Goal: Task Accomplishment & Management: Manage account settings

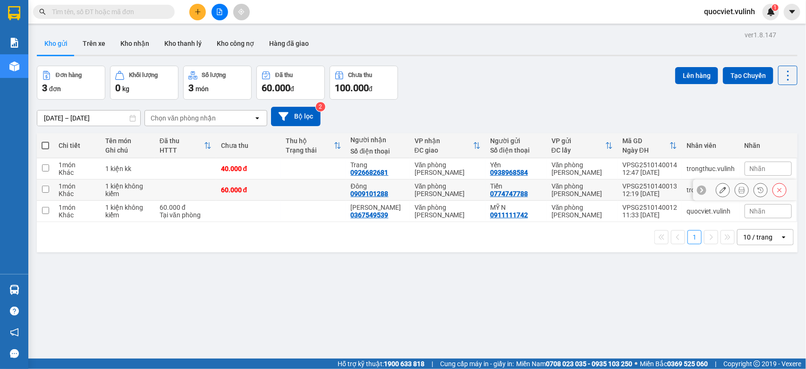
click at [719, 192] on icon at bounding box center [722, 189] width 7 height 7
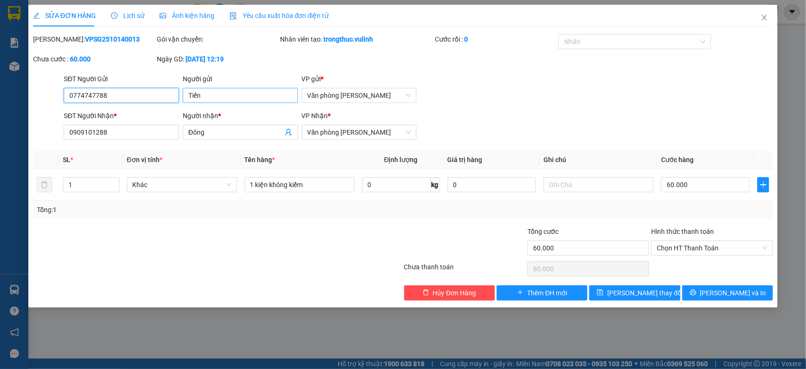
type input "0774747788"
type input "Tiến"
type input "0909101288"
type input "Đông"
type input "60.000"
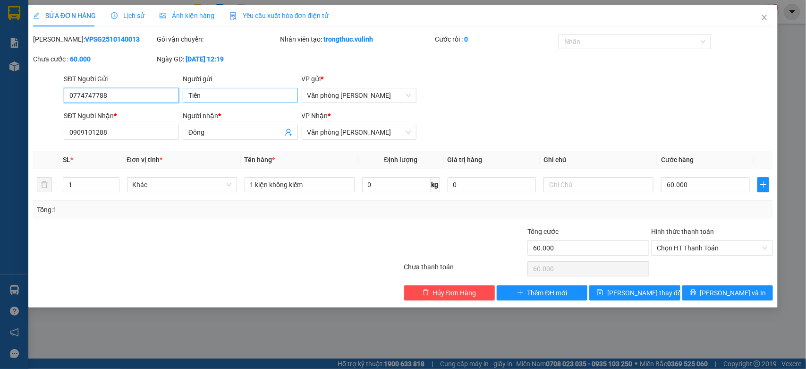
type input "60.000"
drag, startPoint x: 252, startPoint y: 96, endPoint x: 0, endPoint y: 119, distance: 252.6
click at [0, 100] on div "SỬA ĐƠN HÀNG Lịch sử Ảnh kiện hàng Yêu cầu xuất hóa đơn điện tử Total Paid Fee …" at bounding box center [403, 184] width 806 height 369
drag, startPoint x: 123, startPoint y: 93, endPoint x: 0, endPoint y: 149, distance: 135.0
click at [0, 145] on div "SỬA ĐƠN HÀNG Lịch sử Ảnh kiện hàng Yêu cầu xuất hóa đơn điện tử Total Paid Fee …" at bounding box center [403, 184] width 806 height 369
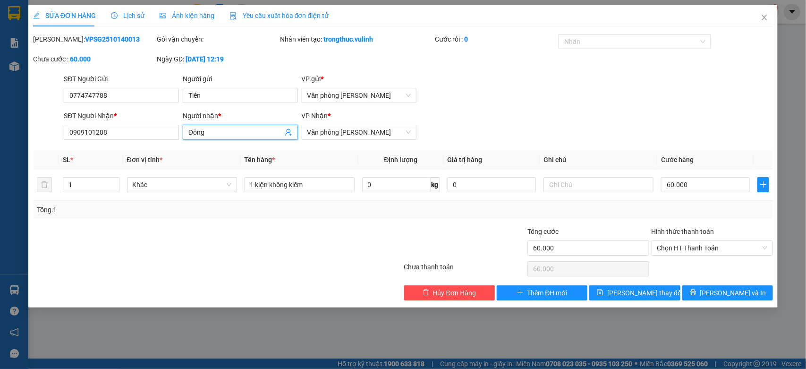
drag, startPoint x: 262, startPoint y: 133, endPoint x: 0, endPoint y: 217, distance: 275.5
click at [0, 203] on div "SỬA ĐƠN HÀNG Lịch sử Ảnh kiện hàng Yêu cầu xuất hóa đơn điện tử Total Paid Fee …" at bounding box center [403, 184] width 806 height 369
drag, startPoint x: 0, startPoint y: 138, endPoint x: 0, endPoint y: 157, distance: 18.4
click at [0, 153] on div "SỬA ĐƠN HÀNG Lịch sử Ảnh kiện hàng Yêu cầu xuất hóa đơn điện tử Total Paid Fee …" at bounding box center [403, 184] width 806 height 369
click at [758, 13] on span "Close" at bounding box center [764, 18] width 26 height 26
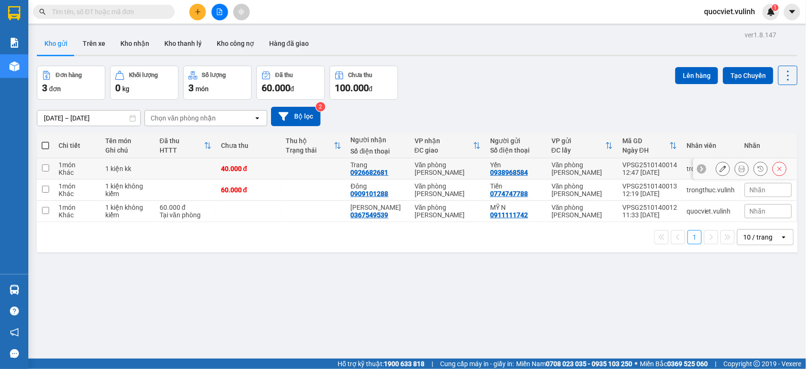
click at [704, 166] on div at bounding box center [745, 168] width 104 height 21
click at [716, 170] on button at bounding box center [722, 168] width 13 height 17
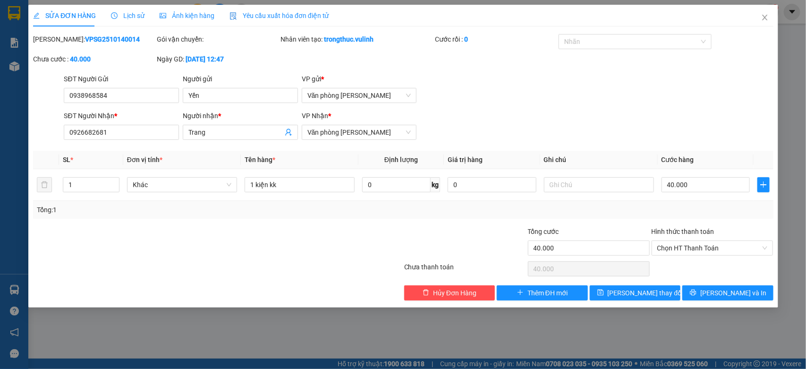
type input "0938968584"
type input "Yến"
type input "0926682681"
type input "Trang"
type input "40.000"
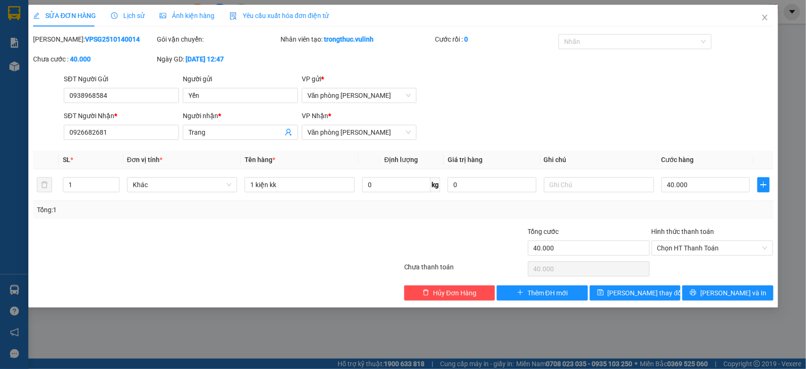
type input "40.000"
drag, startPoint x: 256, startPoint y: 93, endPoint x: 0, endPoint y: 148, distance: 262.1
click at [0, 148] on div "SỬA ĐƠN HÀNG Lịch sử Ảnh kiện hàng Yêu cầu xuất hóa đơn điện tử Total Paid Fee …" at bounding box center [403, 184] width 806 height 369
click at [0, 122] on div "SỬA ĐƠN HÀNG Lịch sử Ảnh kiện hàng Yêu cầu xuất hóa đơn điện tử Total Paid Fee …" at bounding box center [403, 184] width 806 height 369
drag, startPoint x: 231, startPoint y: 131, endPoint x: 167, endPoint y: 152, distance: 68.2
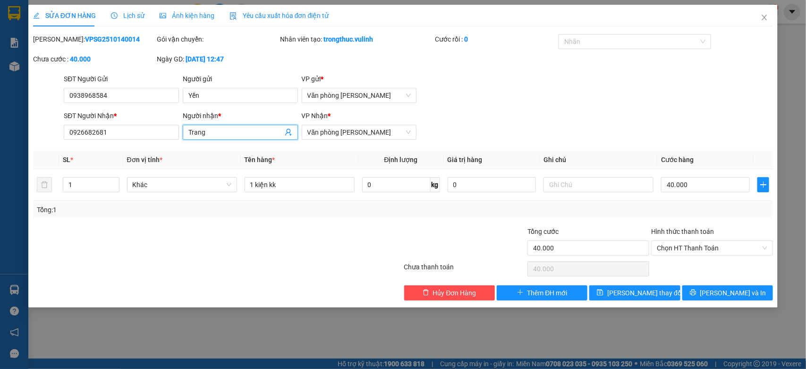
click at [171, 152] on div "Total Paid Fee 0 Total UnPaid Fee 40.000 Cash Collection Total Fee Mã ĐH: VPSG2…" at bounding box center [403, 167] width 740 height 266
drag, startPoint x: 143, startPoint y: 126, endPoint x: 28, endPoint y: 145, distance: 116.2
click at [31, 145] on div "SỬA ĐƠN HÀNG Lịch sử Ảnh kiện hàng Yêu cầu xuất hóa đơn điện tử Total Paid Fee …" at bounding box center [402, 156] width 749 height 303
click at [766, 11] on span "Close" at bounding box center [764, 18] width 26 height 26
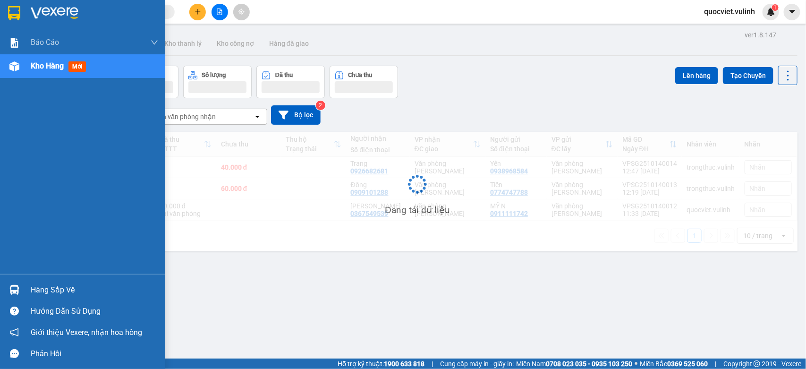
click at [15, 288] on img at bounding box center [14, 290] width 10 height 10
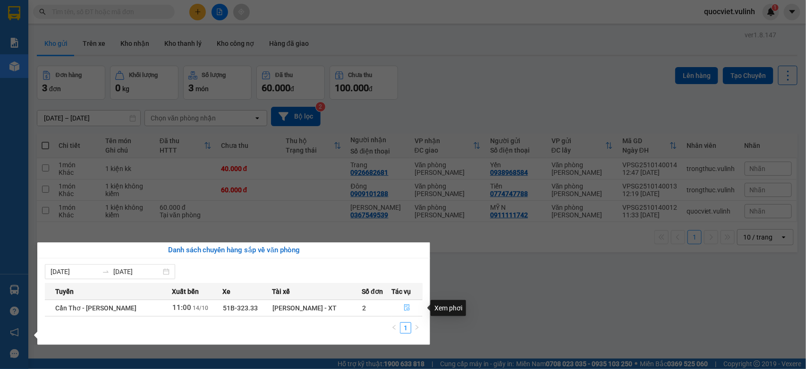
click at [404, 308] on icon "file-done" at bounding box center [407, 307] width 7 height 7
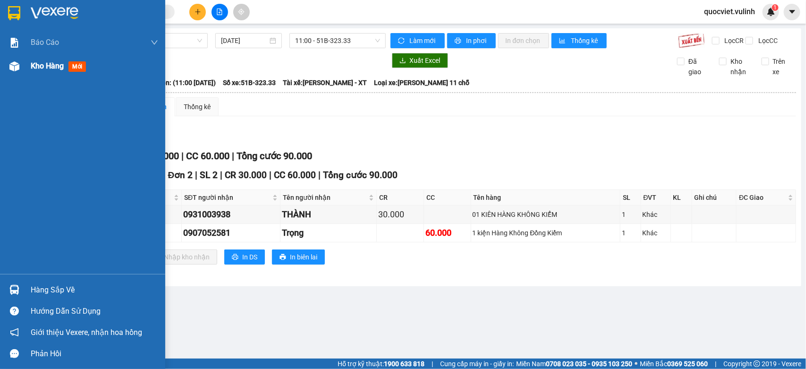
click at [31, 61] on span "Kho hàng" at bounding box center [47, 65] width 33 height 9
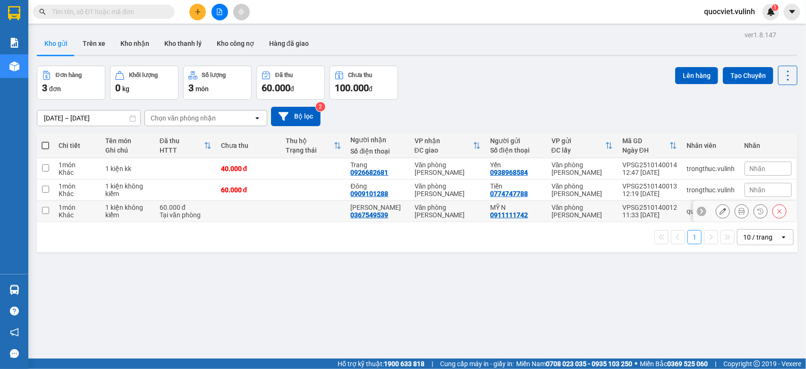
click at [387, 210] on div "[PERSON_NAME]" at bounding box center [378, 207] width 54 height 8
checkbox input "true"
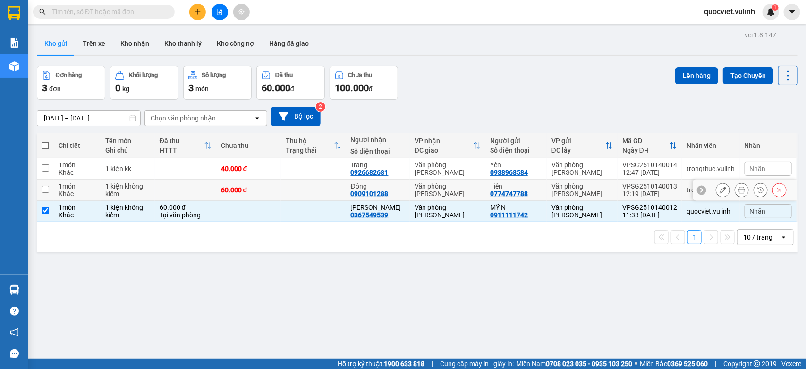
click at [414, 192] on div "Văn phòng [PERSON_NAME]" at bounding box center [447, 189] width 66 height 15
checkbox input "true"
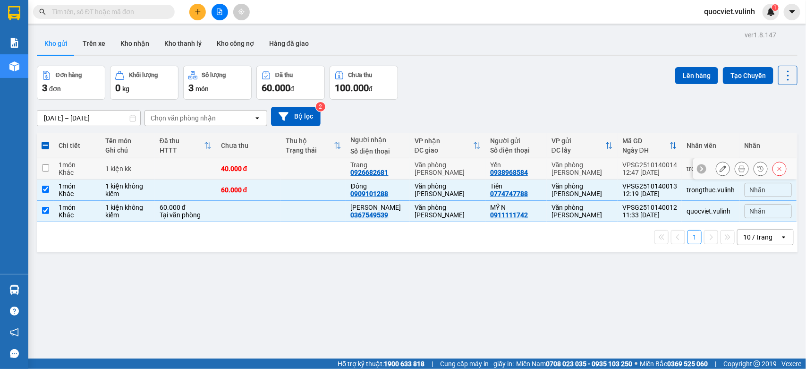
click at [424, 164] on div "Văn phòng [PERSON_NAME]" at bounding box center [447, 168] width 66 height 15
checkbox input "true"
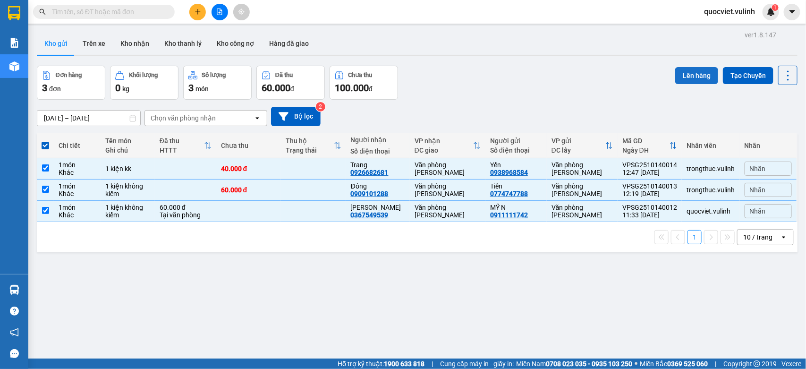
click at [694, 76] on button "Lên hàng" at bounding box center [696, 75] width 43 height 17
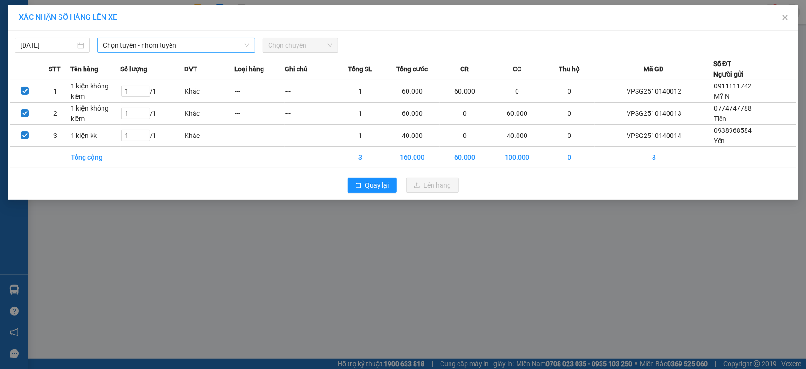
click at [222, 46] on span "Chọn tuyến - nhóm tuyến" at bounding box center [176, 45] width 146 height 14
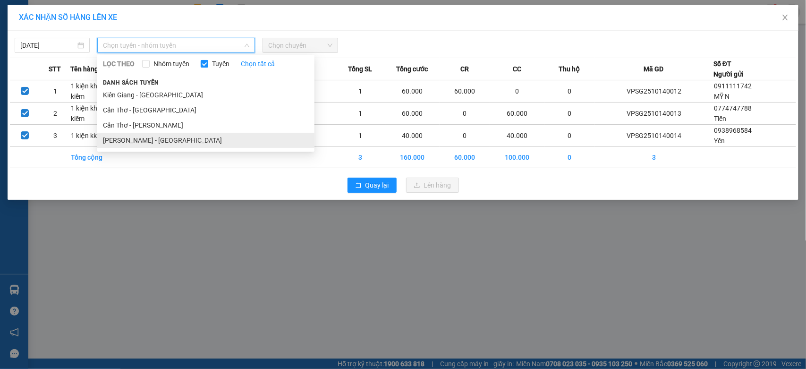
click at [176, 145] on li "Hồ Chí Minh - Cần Thơ" at bounding box center [205, 140] width 217 height 15
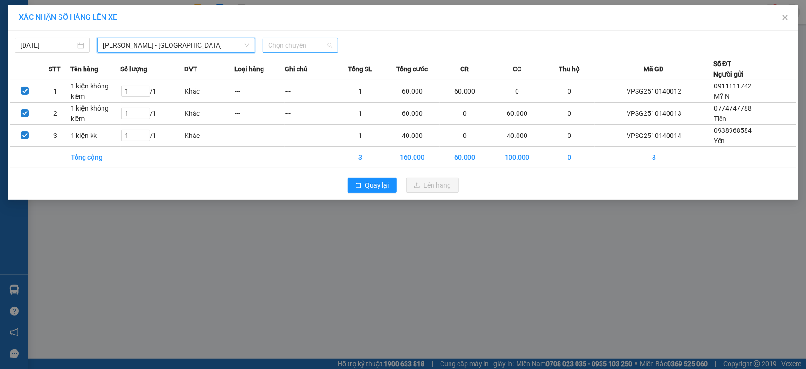
click at [281, 41] on span "Chọn chuyến" at bounding box center [300, 45] width 64 height 14
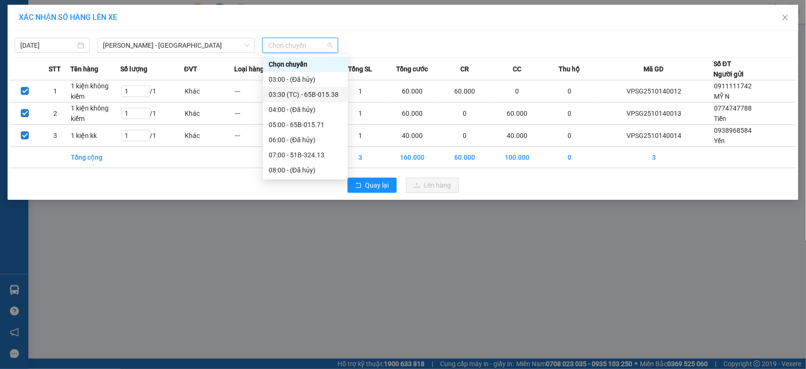
scroll to position [157, 0]
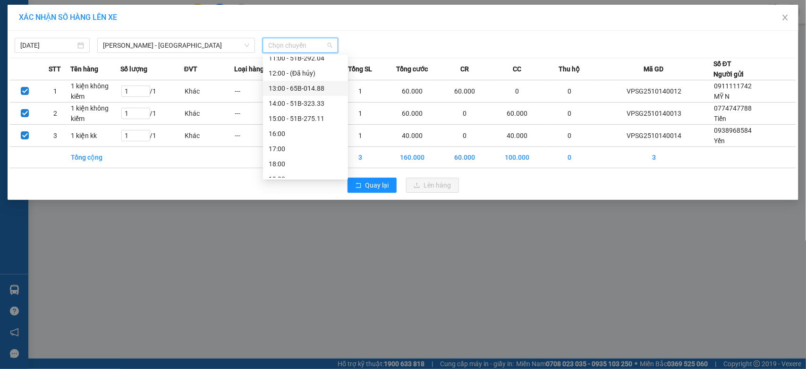
click at [307, 86] on div "13:00 - 65B-014.88" at bounding box center [306, 88] width 74 height 10
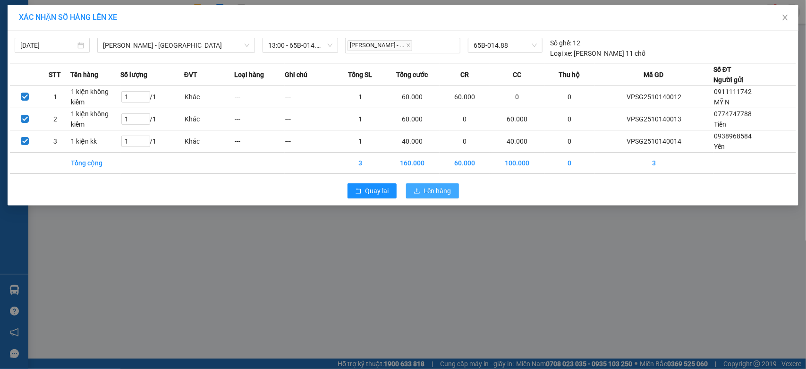
click at [432, 197] on button "Lên hàng" at bounding box center [432, 190] width 53 height 15
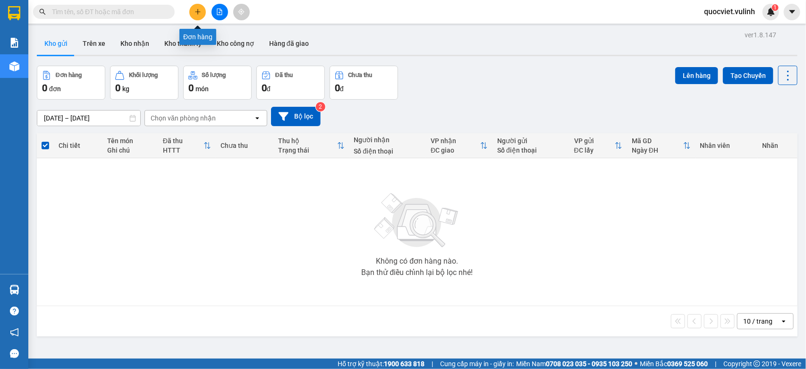
click at [194, 14] on icon "plus" at bounding box center [197, 11] width 7 height 7
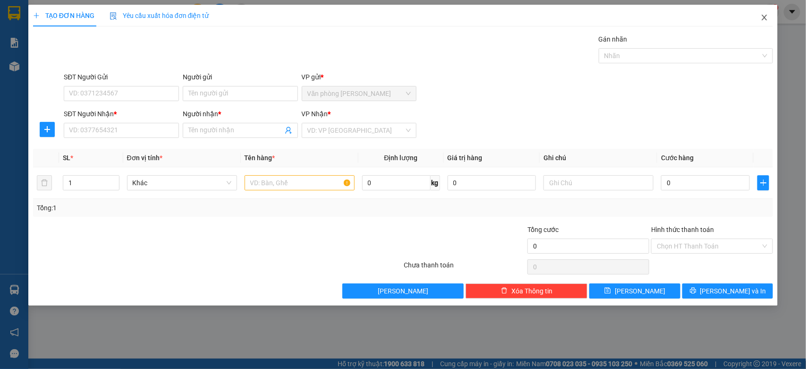
click at [769, 15] on span "Close" at bounding box center [764, 18] width 26 height 26
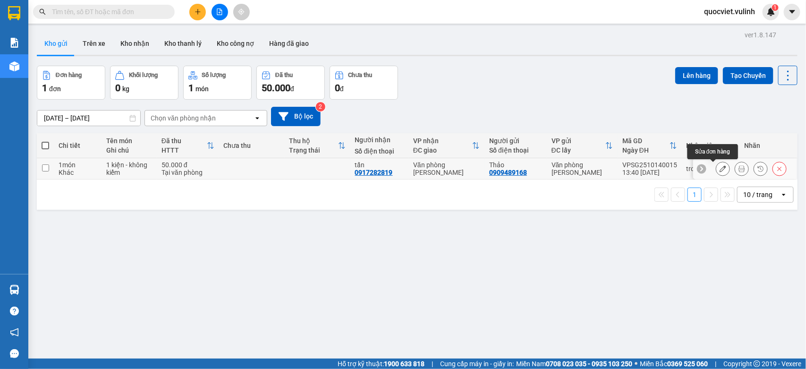
click at [719, 171] on icon at bounding box center [722, 168] width 7 height 7
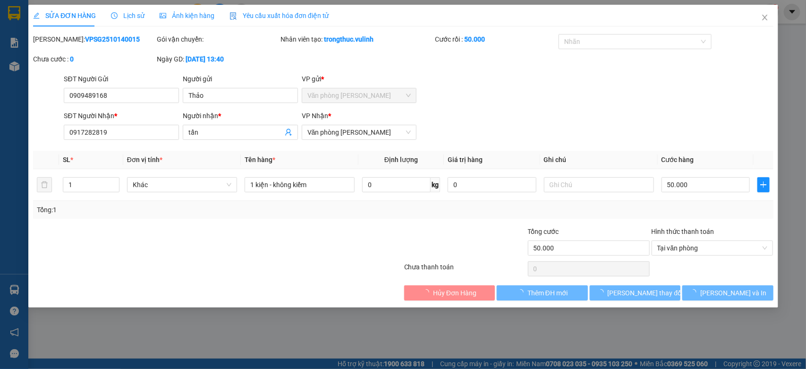
type input "0909489168"
type input "Thảo"
type input "0917282819"
type input "tấn"
type input "50.000"
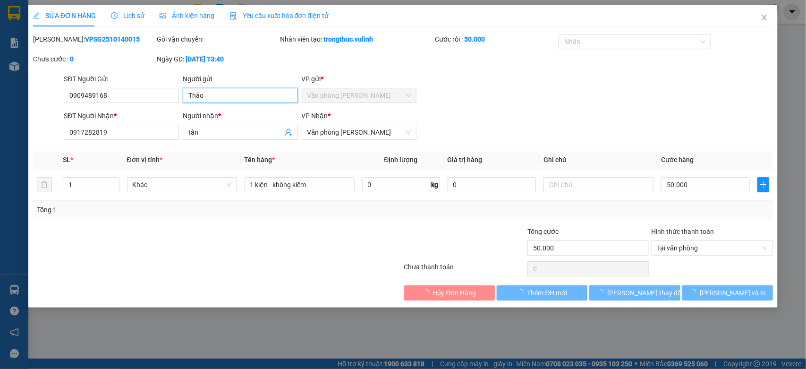
click at [0, 82] on div "SỬA ĐƠN HÀNG Lịch sử Ảnh kiện hàng Yêu cầu xuất hóa đơn điện tử Total Paid Fee …" at bounding box center [403, 184] width 806 height 369
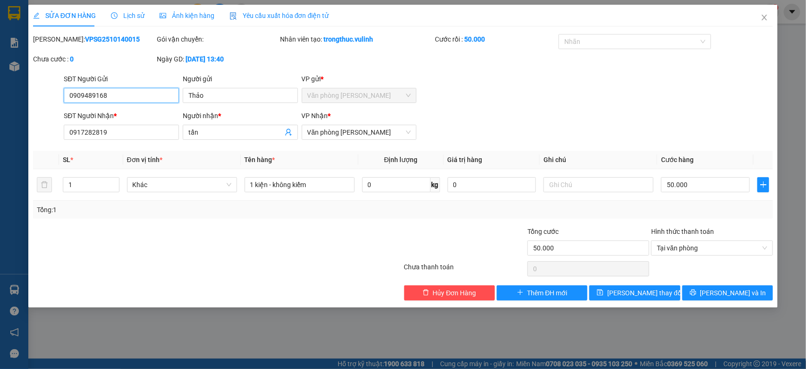
drag, startPoint x: 131, startPoint y: 95, endPoint x: 0, endPoint y: 145, distance: 140.4
click at [0, 142] on div "SỬA ĐƠN HÀNG Lịch sử Ảnh kiện hàng Yêu cầu xuất hóa đơn điện tử Total Paid Fee …" at bounding box center [403, 184] width 806 height 369
drag, startPoint x: 216, startPoint y: 132, endPoint x: 0, endPoint y: 167, distance: 218.4
click at [0, 166] on div "SỬA ĐƠN HÀNG Lịch sử Ảnh kiện hàng Yêu cầu xuất hóa đơn điện tử Total Paid Fee …" at bounding box center [403, 184] width 806 height 369
drag, startPoint x: 118, startPoint y: 138, endPoint x: 0, endPoint y: 145, distance: 118.2
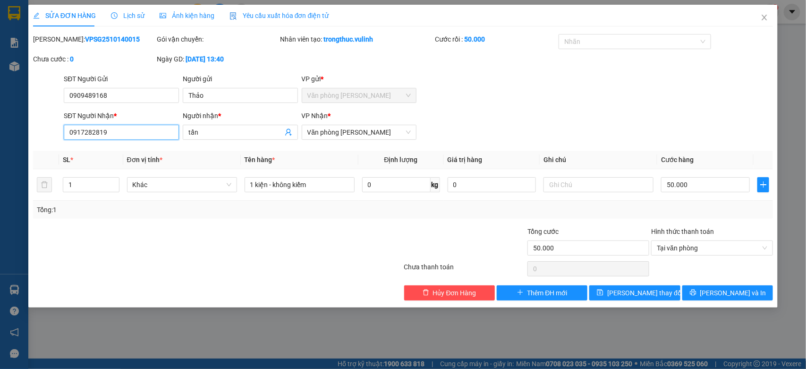
click at [0, 143] on div "SỬA ĐƠN HÀNG Lịch sử Ảnh kiện hàng Yêu cầu xuất hóa đơn điện tử Total Paid Fee …" at bounding box center [403, 184] width 806 height 369
click at [766, 17] on icon "close" at bounding box center [764, 18] width 8 height 8
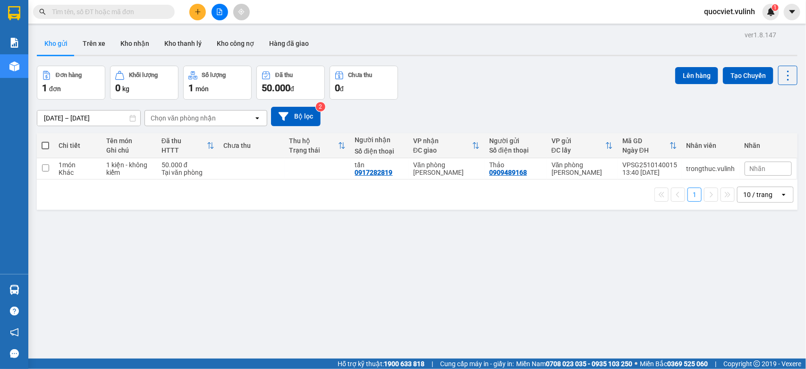
click at [199, 5] on button at bounding box center [197, 12] width 17 height 17
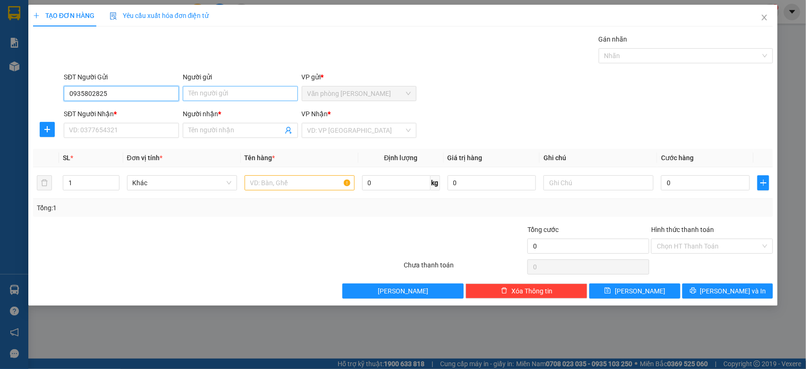
type input "0935802825"
click at [212, 97] on input "Người gửi" at bounding box center [240, 93] width 115 height 15
click at [192, 95] on input "Nhĩa" at bounding box center [240, 93] width 115 height 15
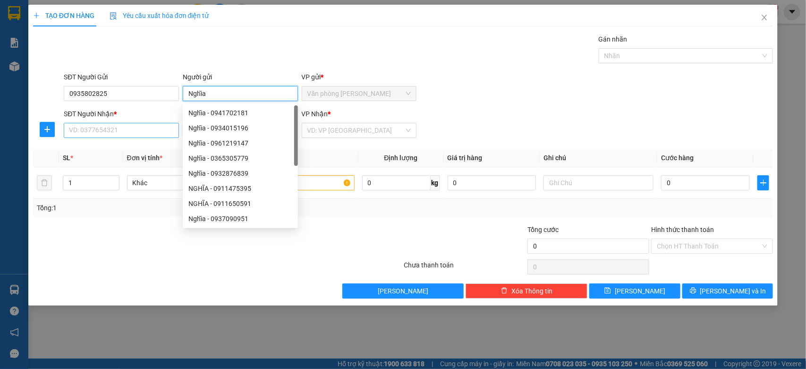
type input "Nghĩa"
click at [98, 136] on input "SĐT Người Nhận *" at bounding box center [121, 130] width 115 height 15
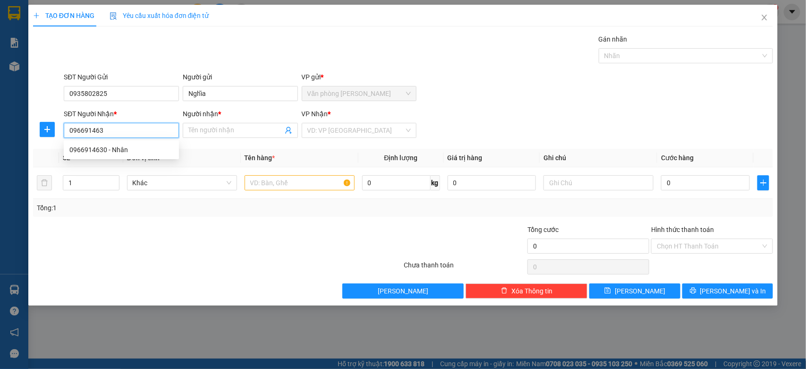
type input "0966914630"
click at [124, 144] on div "0966914630 - Nhân" at bounding box center [121, 149] width 104 height 10
type input "Nhân"
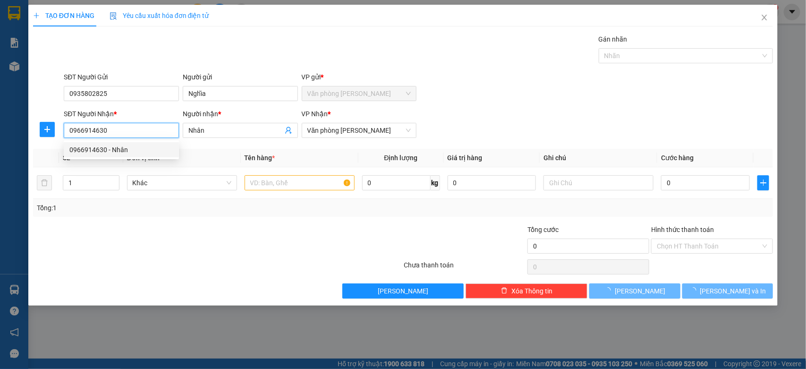
type input "50.000"
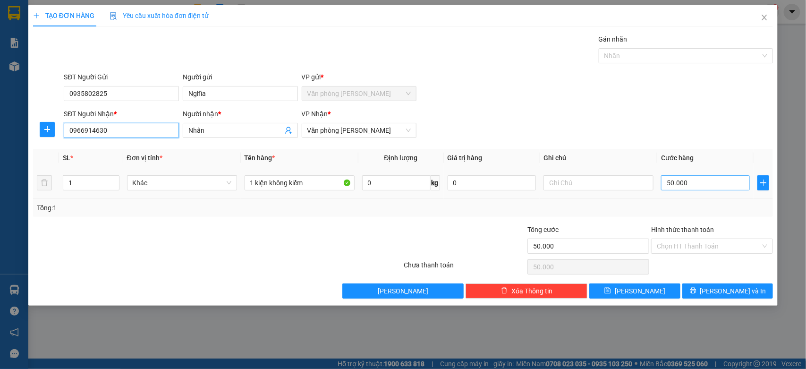
type input "0966914630"
click at [716, 179] on input "50.000" at bounding box center [705, 182] width 89 height 15
type input "0"
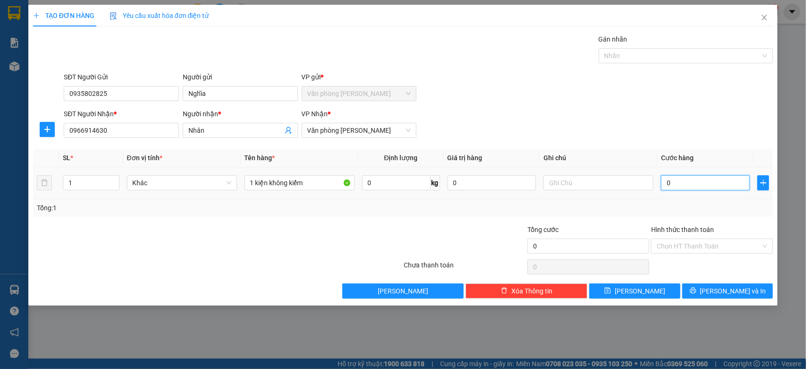
type input "4"
type input "04"
type input "40"
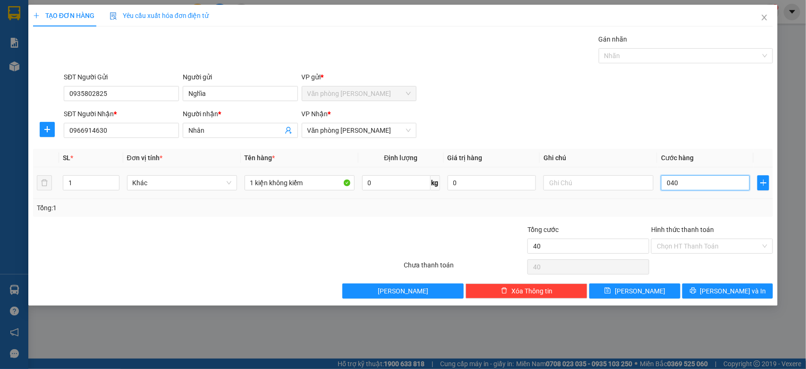
type input "0.400"
type input "400"
type input "4.000"
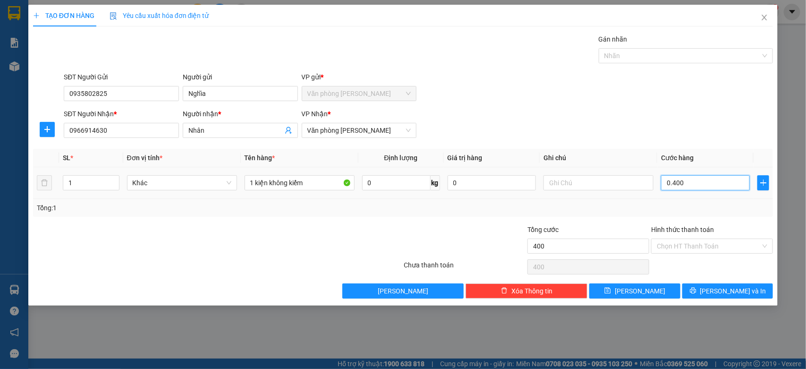
type input "04.000"
type input "40.000"
click at [721, 287] on span "Lưu và In" at bounding box center [733, 291] width 66 height 10
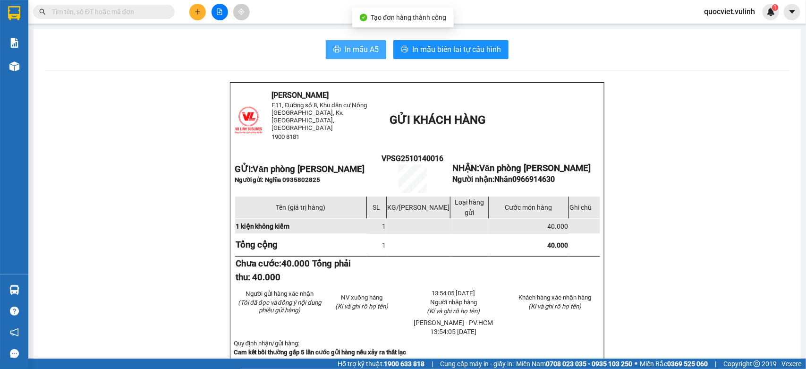
click at [332, 42] on button "In mẫu A5" at bounding box center [356, 49] width 60 height 19
click at [355, 51] on span "In mẫu A5" at bounding box center [362, 49] width 34 height 12
click at [194, 10] on button at bounding box center [197, 12] width 17 height 17
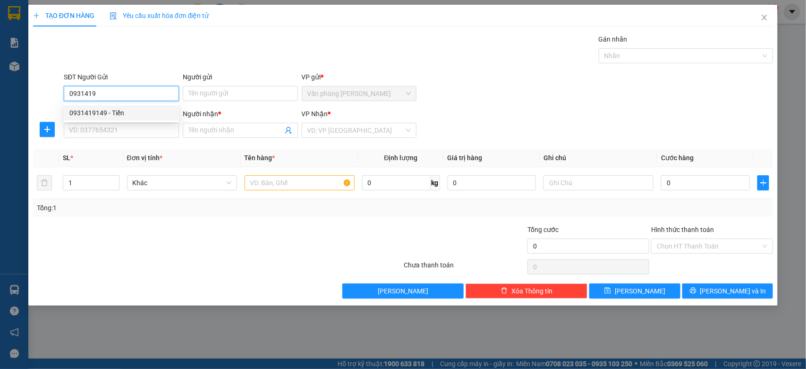
click at [121, 109] on div "0931419149 - Tiến" at bounding box center [121, 113] width 104 height 10
type input "0931419149"
type input "Tiến"
type input "0708634290"
type input "Huyền"
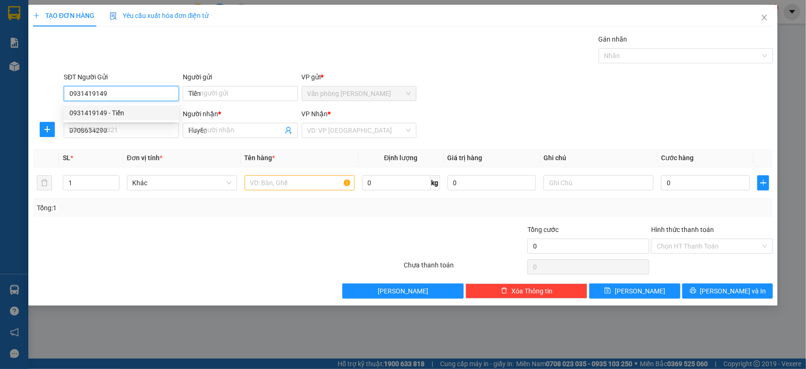
type input "60.000"
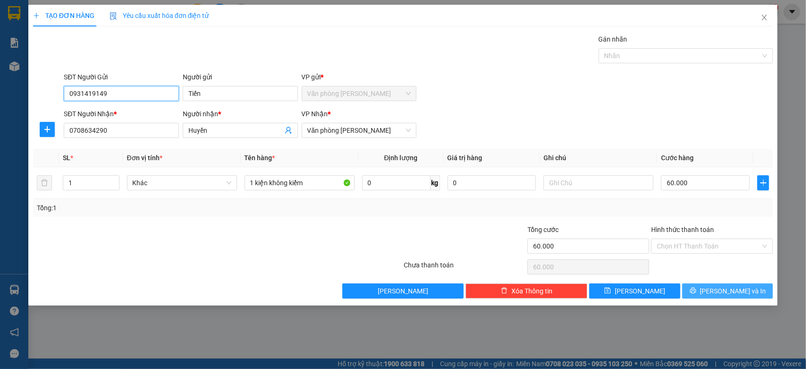
type input "0931419149"
click at [741, 290] on span "Lưu và In" at bounding box center [733, 291] width 66 height 10
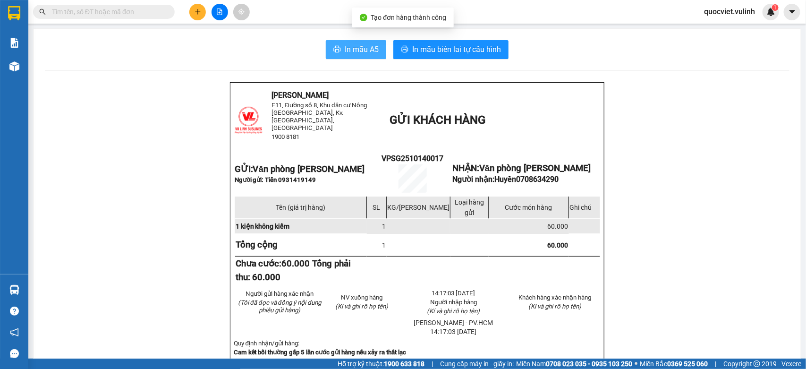
click at [360, 44] on span "In mẫu A5" at bounding box center [362, 49] width 34 height 12
click at [194, 12] on button at bounding box center [197, 12] width 17 height 17
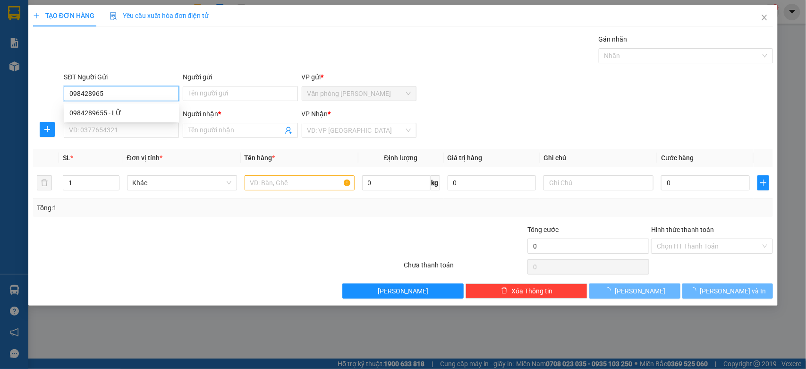
type input "0984289655"
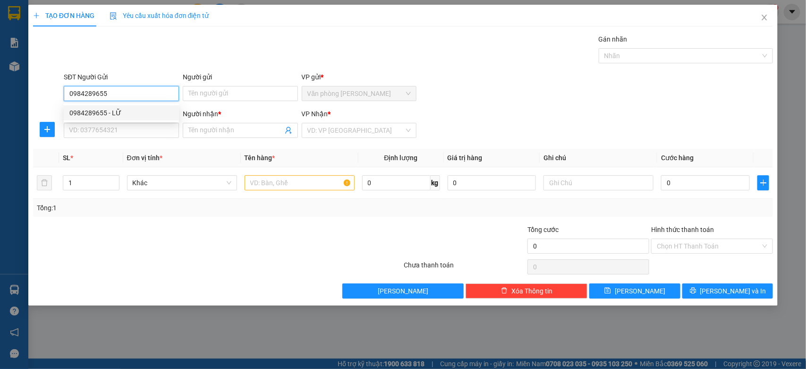
click at [110, 112] on div "0984289655 - LỮ" at bounding box center [121, 113] width 104 height 10
type input "LỮ"
type input "0983834926"
type input "Thiện"
type input "60.000"
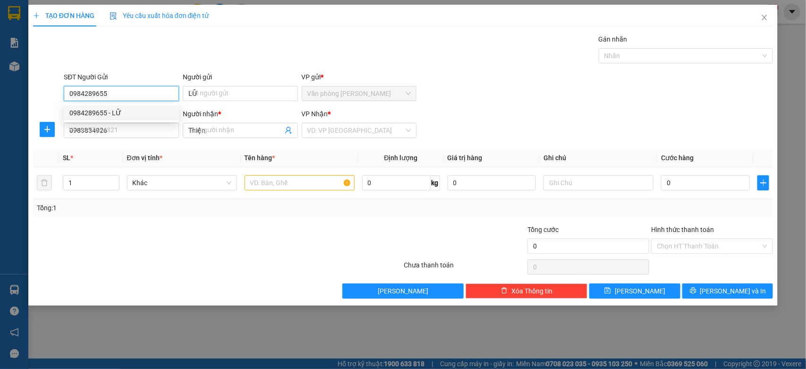
type input "60.000"
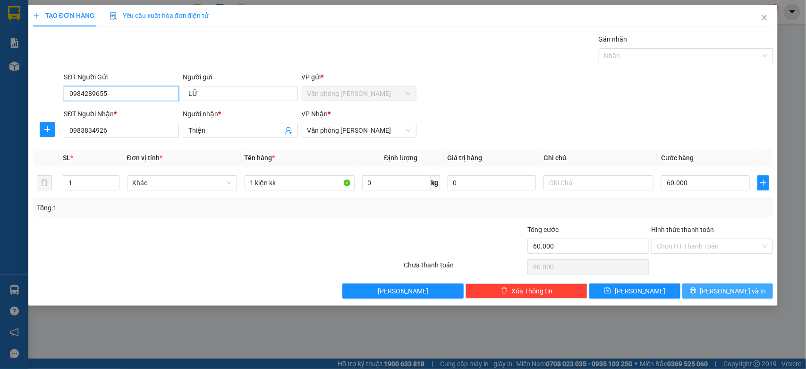
type input "0984289655"
click at [714, 285] on button "Lưu và In" at bounding box center [727, 290] width 91 height 15
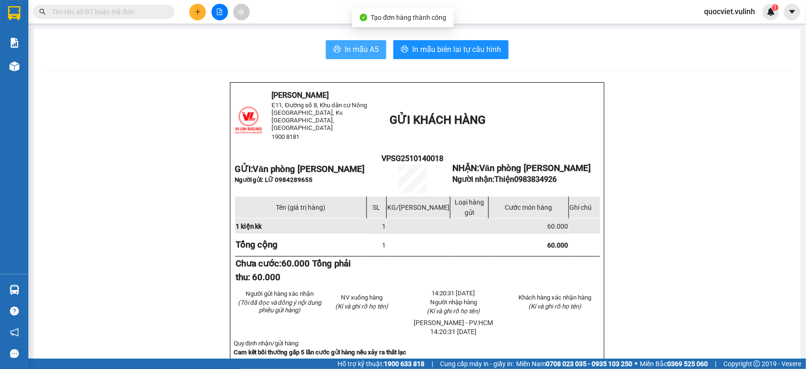
click at [346, 54] on span "In mẫu A5" at bounding box center [362, 49] width 34 height 12
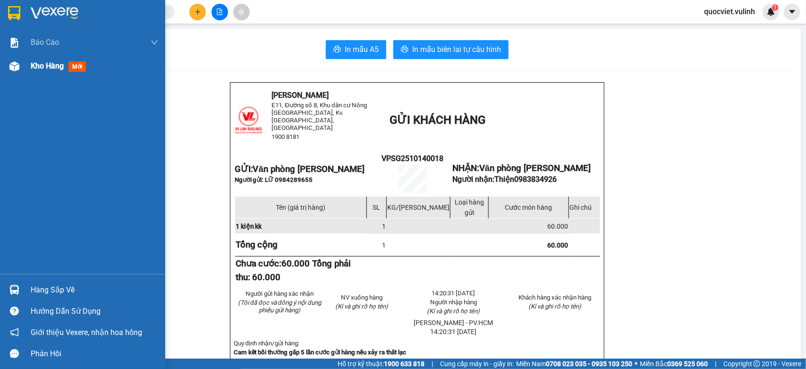
click at [51, 64] on span "Kho hàng" at bounding box center [47, 65] width 33 height 9
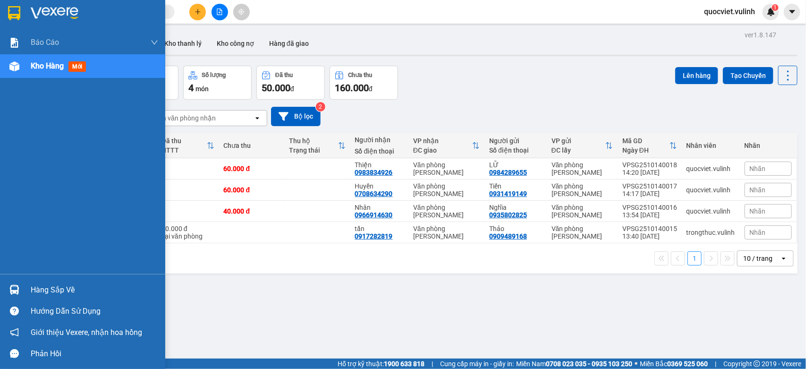
click at [38, 293] on div "Hàng sắp về" at bounding box center [94, 290] width 127 height 14
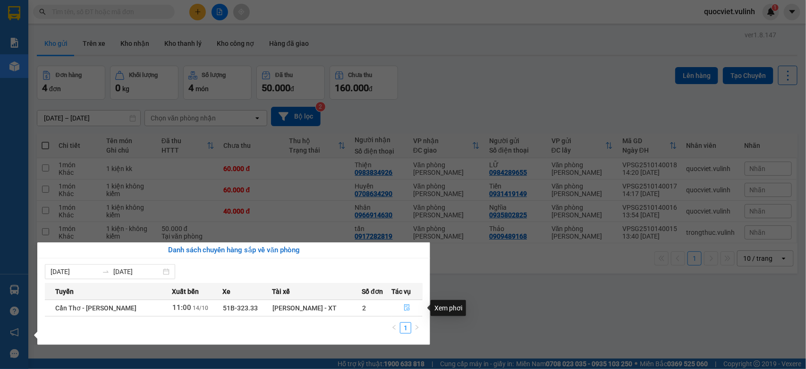
click at [407, 307] on icon "file-done" at bounding box center [407, 307] width 7 height 7
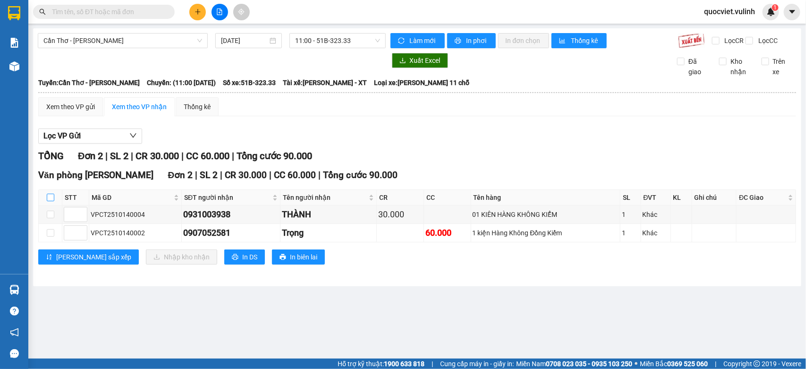
click at [50, 201] on input "checkbox" at bounding box center [51, 198] width 8 height 8
checkbox input "true"
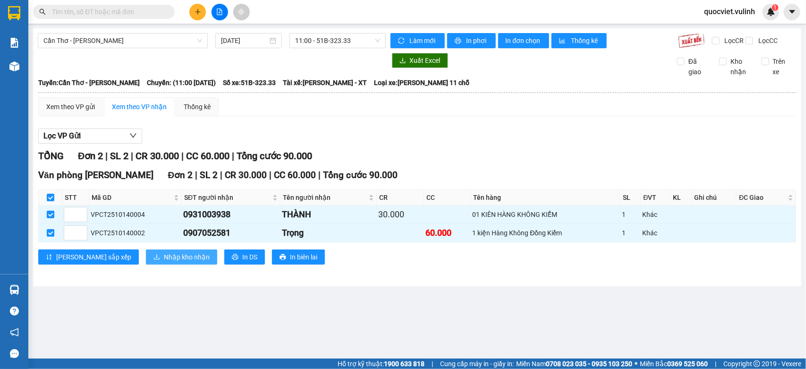
click at [164, 262] on span "Nhập kho nhận" at bounding box center [187, 257] width 46 height 10
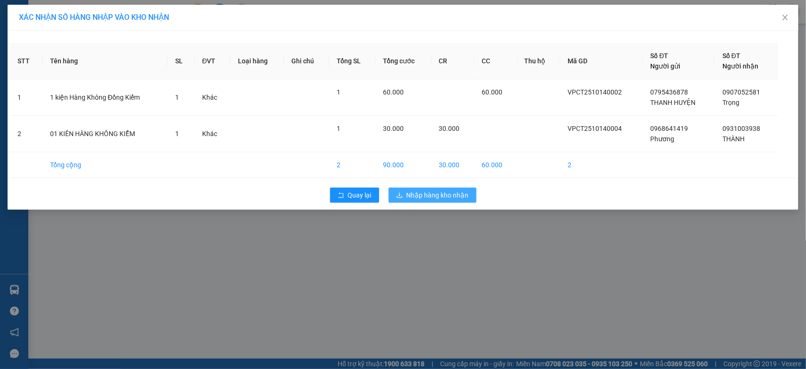
click at [451, 196] on span "Nhập hàng kho nhận" at bounding box center [437, 195] width 62 height 10
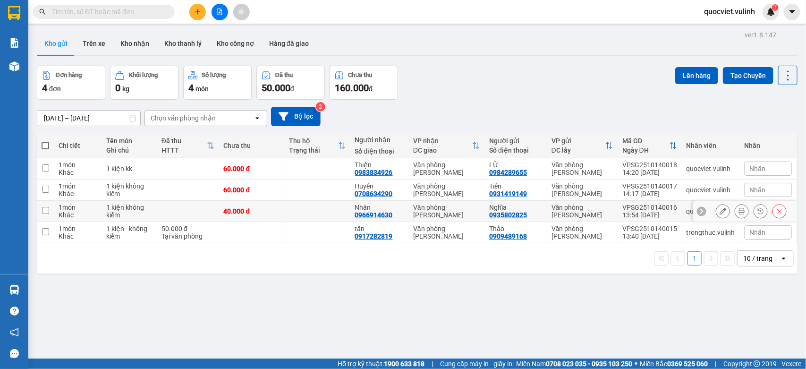
click at [719, 211] on icon at bounding box center [722, 211] width 7 height 7
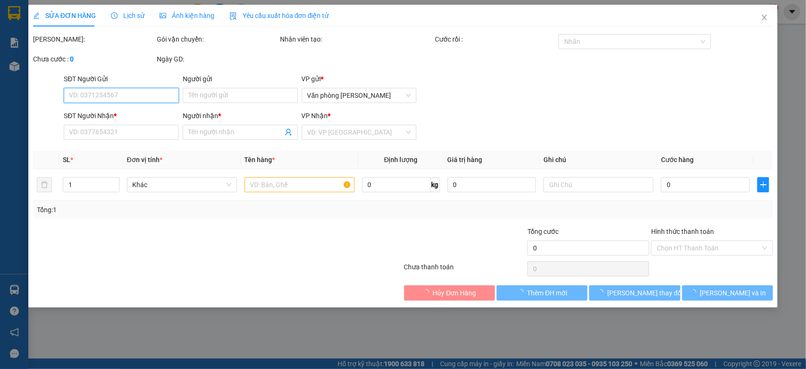
type input "0935802825"
type input "Nghĩa"
type input "0966914630"
type input "Nhân"
type input "40.000"
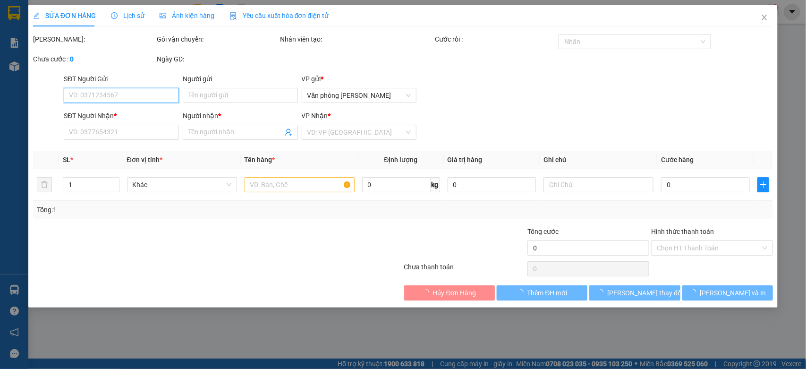
type input "40.000"
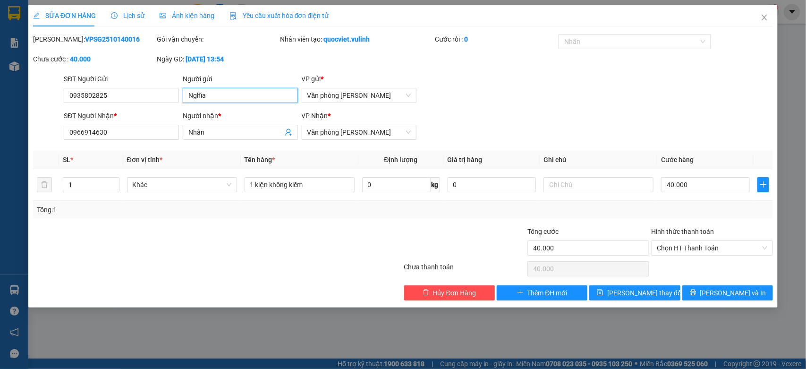
drag, startPoint x: 227, startPoint y: 98, endPoint x: 0, endPoint y: 207, distance: 252.1
click at [0, 168] on div "SỬA ĐƠN HÀNG Lịch sử Ảnh kiện hàng Yêu cầu xuất hóa đơn điện tử Total Paid Fee …" at bounding box center [403, 184] width 806 height 369
drag, startPoint x: 124, startPoint y: 95, endPoint x: 0, endPoint y: 206, distance: 166.5
click at [0, 149] on div "SỬA ĐƠN HÀNG Lịch sử Ảnh kiện hàng Yêu cầu xuất hóa đơn điện tử Total Paid Fee …" at bounding box center [403, 184] width 806 height 369
drag, startPoint x: 246, startPoint y: 130, endPoint x: 91, endPoint y: 159, distance: 157.5
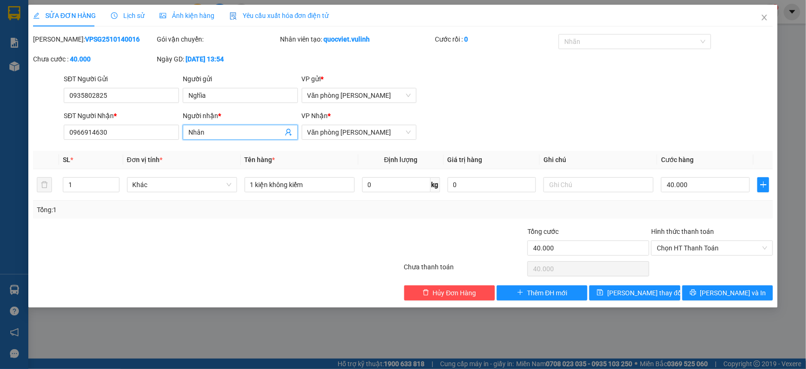
click at [123, 155] on div "Total Paid Fee 0 Total UnPaid Fee 40.000 Cash Collection Total Fee Mã ĐH: VPSG2…" at bounding box center [403, 167] width 740 height 266
drag, startPoint x: 125, startPoint y: 135, endPoint x: 0, endPoint y: 185, distance: 134.7
click at [0, 180] on div "SỬA ĐƠN HÀNG Lịch sử Ảnh kiện hàng Yêu cầu xuất hóa đơn điện tử Total Paid Fee …" at bounding box center [403, 184] width 806 height 369
click at [765, 16] on icon "close" at bounding box center [764, 18] width 8 height 8
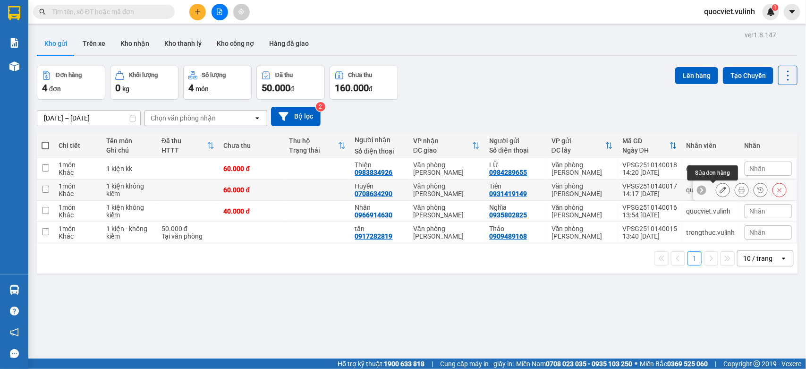
click at [719, 187] on icon at bounding box center [722, 189] width 7 height 7
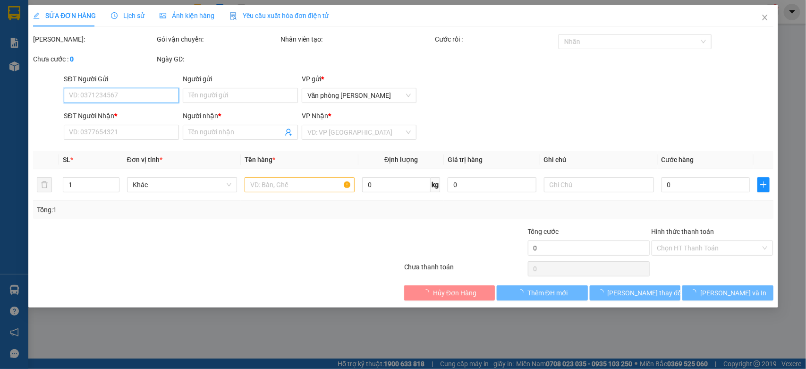
type input "0931419149"
type input "Tiến"
type input "0708634290"
type input "Huyền"
type input "60.000"
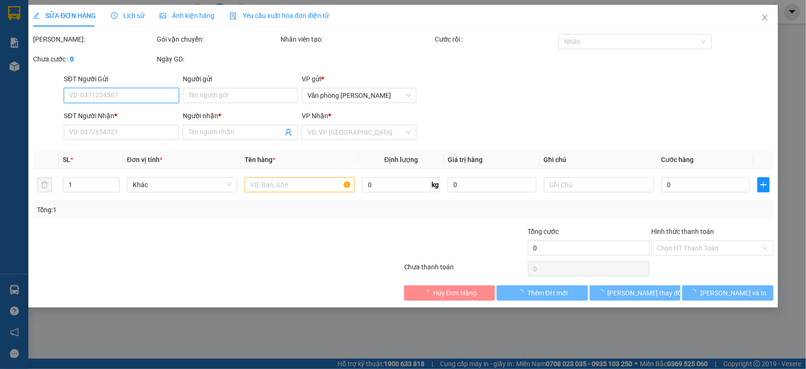
type input "60.000"
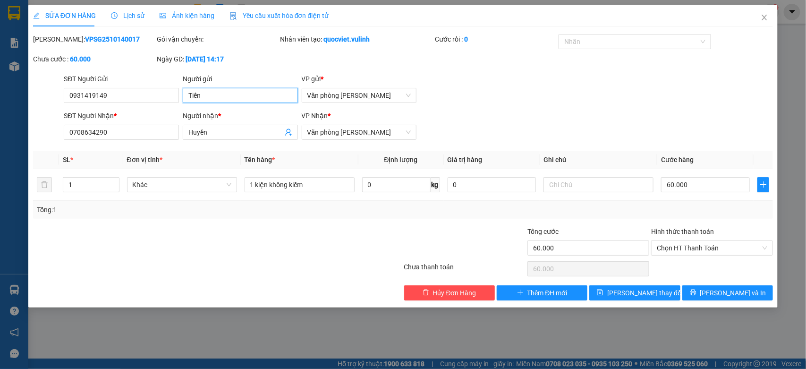
drag, startPoint x: 269, startPoint y: 97, endPoint x: 0, endPoint y: 117, distance: 270.2
click at [0, 118] on div "SỬA ĐƠN HÀNG Lịch sử Ảnh kiện hàng Yêu cầu xuất hóa đơn điện tử Total Paid Fee …" at bounding box center [403, 184] width 806 height 369
drag, startPoint x: 126, startPoint y: 96, endPoint x: 0, endPoint y: 138, distance: 132.5
click at [0, 126] on div "SỬA ĐƠN HÀNG Lịch sử Ảnh kiện hàng Yêu cầu xuất hóa đơn điện tử Total Paid Fee …" at bounding box center [403, 184] width 806 height 369
drag, startPoint x: 216, startPoint y: 130, endPoint x: 0, endPoint y: 185, distance: 223.2
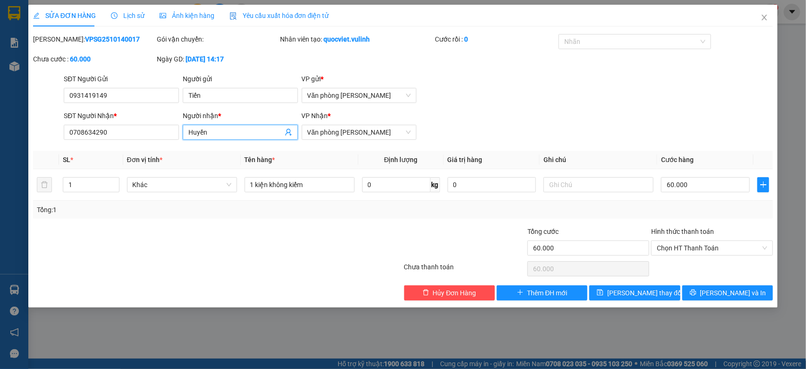
click at [0, 183] on div "SỬA ĐƠN HÀNG Lịch sử Ảnh kiện hàng Yêu cầu xuất hóa đơn điện tử Total Paid Fee …" at bounding box center [403, 184] width 806 height 369
drag, startPoint x: 149, startPoint y: 141, endPoint x: 0, endPoint y: 156, distance: 149.5
click at [0, 156] on div "SỬA ĐƠN HÀNG Lịch sử Ảnh kiện hàng Yêu cầu xuất hóa đơn điện tử Total Paid Fee …" at bounding box center [403, 184] width 806 height 369
drag, startPoint x: 73, startPoint y: 132, endPoint x: 0, endPoint y: 152, distance: 75.8
click at [0, 152] on div "SỬA ĐƠN HÀNG Lịch sử Ảnh kiện hàng Yêu cầu xuất hóa đơn điện tử Total Paid Fee …" at bounding box center [403, 184] width 806 height 369
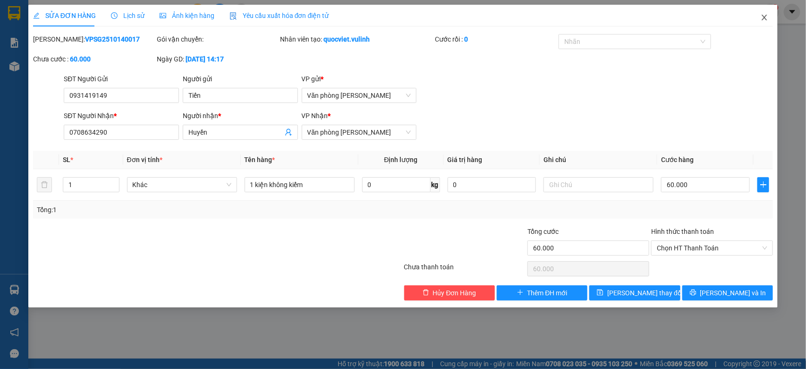
click at [773, 12] on span "Close" at bounding box center [764, 18] width 26 height 26
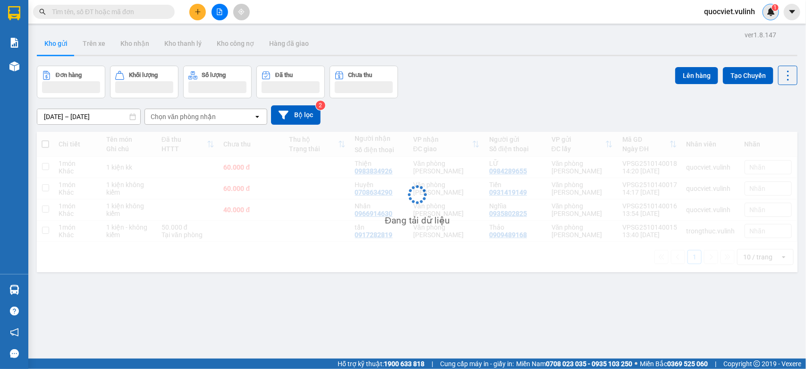
click at [764, 15] on div "1" at bounding box center [770, 12] width 17 height 17
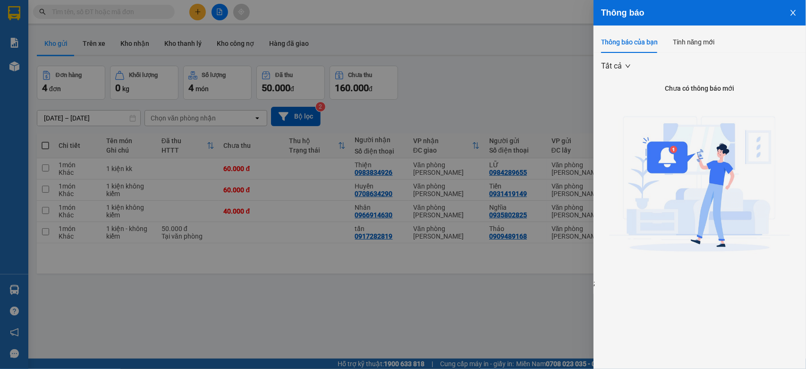
click at [513, 116] on div at bounding box center [403, 184] width 806 height 369
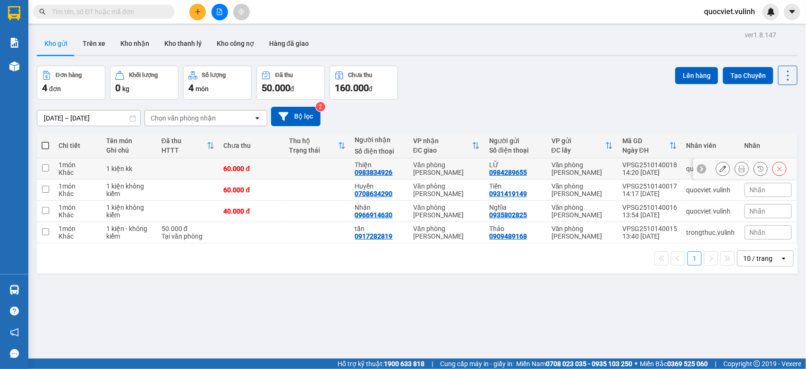
click at [716, 168] on button at bounding box center [722, 168] width 13 height 17
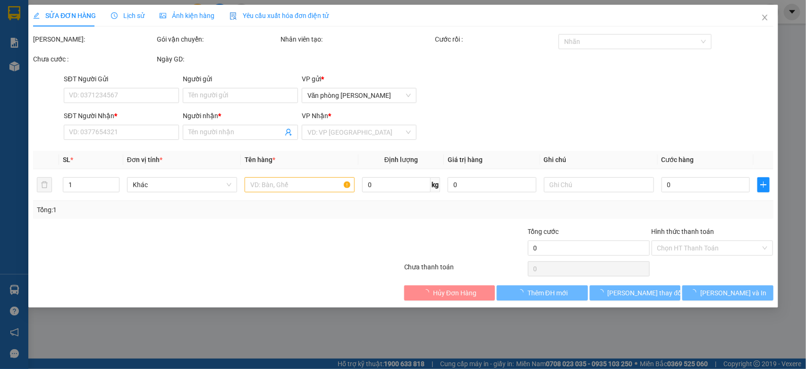
type input "0984289655"
type input "LỮ"
type input "0983834926"
type input "Thiện"
type input "60.000"
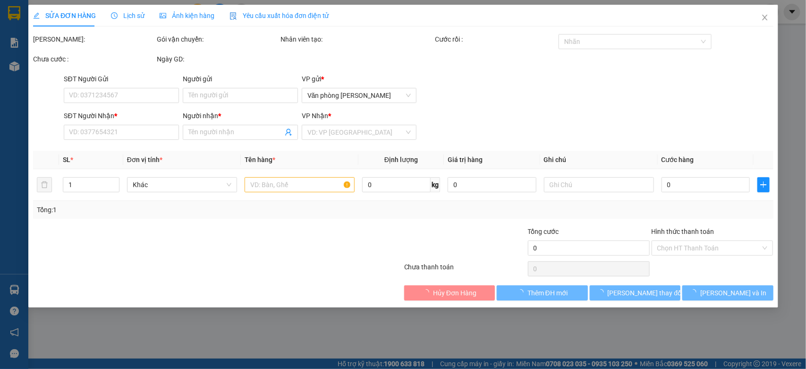
type input "60.000"
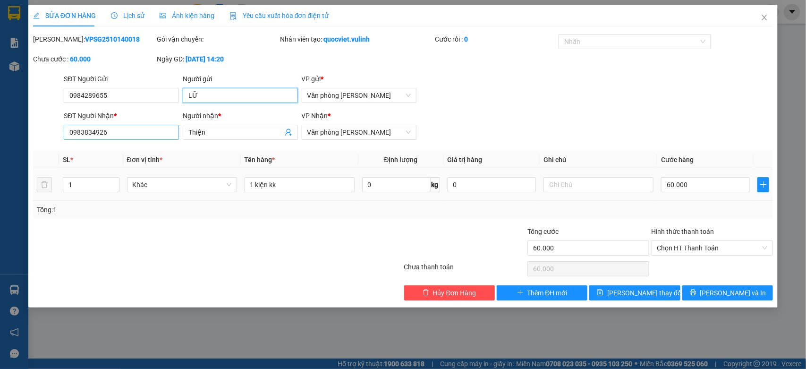
drag, startPoint x: 233, startPoint y: 96, endPoint x: 93, endPoint y: 137, distance: 145.7
click at [105, 134] on form "SĐT Người Gửi 0984289655 0984289655 Người gửi LỮ VP gửi * Văn phòng Cao Thắng S…" at bounding box center [403, 109] width 740 height 70
drag, startPoint x: 125, startPoint y: 91, endPoint x: 0, endPoint y: 152, distance: 139.1
click at [0, 147] on div "SỬA ĐƠN HÀNG Lịch sử Ảnh kiện hàng Yêu cầu xuất hóa đơn điện tử Total Paid Fee …" at bounding box center [403, 184] width 806 height 369
drag, startPoint x: 206, startPoint y: 135, endPoint x: 0, endPoint y: 143, distance: 206.4
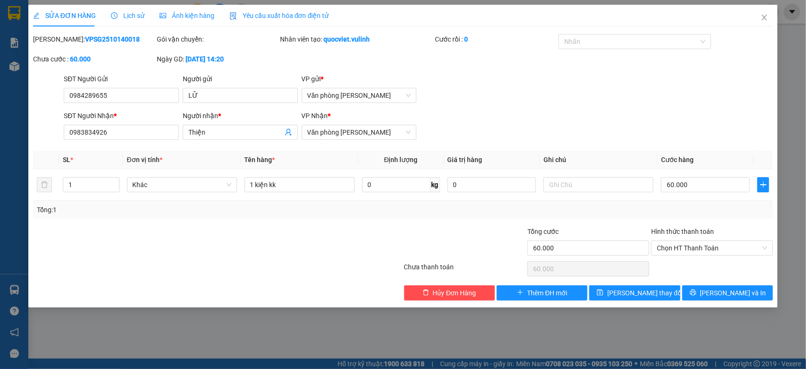
click at [88, 143] on div "SĐT Người Nhận * 0983834926 Người nhận * Thiện VP Nhận * Văn phòng Vũ Linh" at bounding box center [418, 126] width 713 height 33
drag, startPoint x: 128, startPoint y: 130, endPoint x: 0, endPoint y: 178, distance: 137.1
click at [0, 178] on div "SỬA ĐƠN HÀNG Lịch sử Ảnh kiện hàng Yêu cầu xuất hóa đơn điện tử Total Paid Fee …" at bounding box center [403, 184] width 806 height 369
click at [763, 14] on icon "close" at bounding box center [764, 18] width 8 height 8
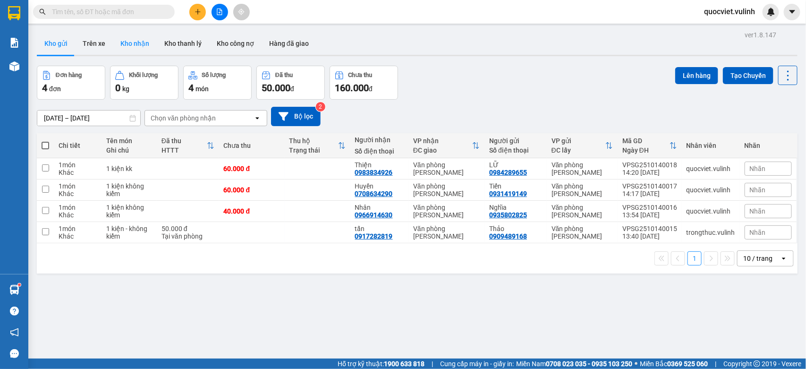
click at [137, 38] on button "Kho nhận" at bounding box center [135, 43] width 44 height 23
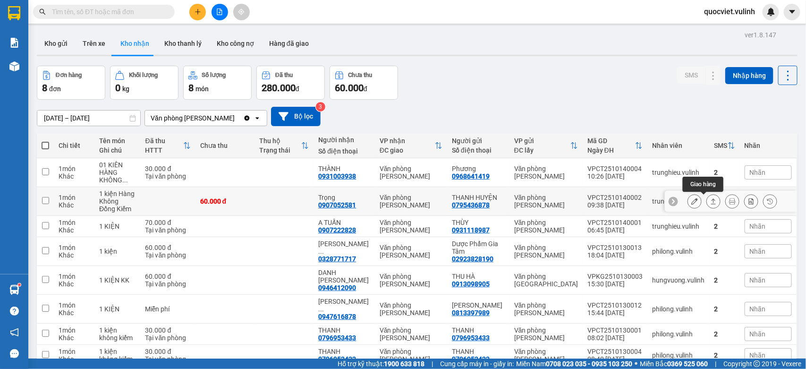
click at [710, 199] on icon at bounding box center [713, 201] width 7 height 7
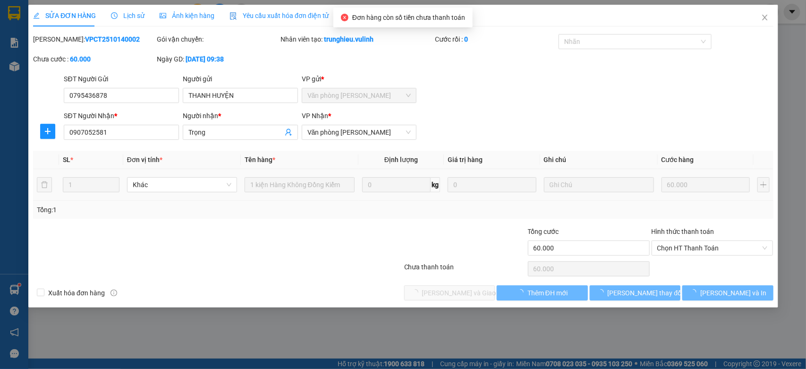
type input "0795436878"
type input "THANH HUYỆN"
type input "0907052581"
type input "Trọng"
type input "60.000"
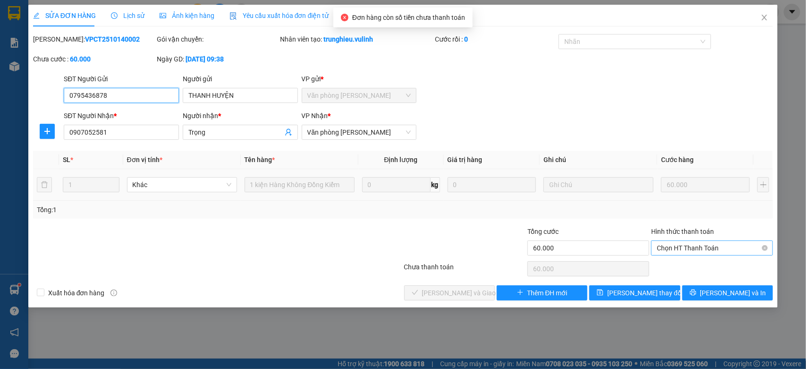
drag, startPoint x: 718, startPoint y: 243, endPoint x: 699, endPoint y: 255, distance: 22.3
click at [718, 244] on span "Chọn HT Thanh Toán" at bounding box center [712, 248] width 110 height 14
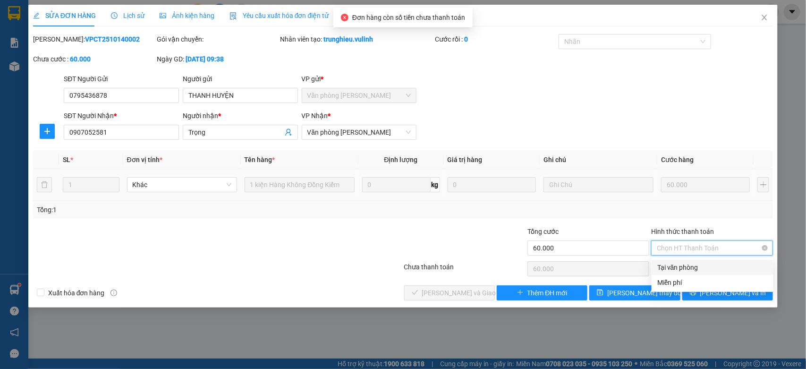
click at [689, 268] on div "Tại văn phòng" at bounding box center [712, 267] width 110 height 10
type input "0"
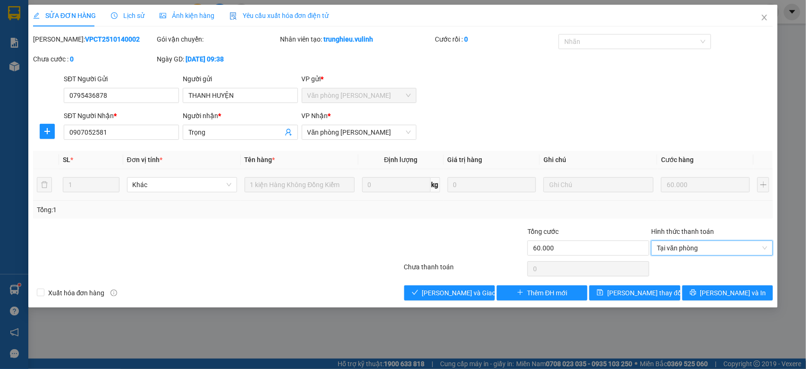
click at [457, 284] on div "Total Paid Fee 0 Total UnPaid Fee 60.000 Cash Collection Total Fee Mã ĐH: VPCT2…" at bounding box center [403, 167] width 740 height 266
click at [459, 288] on span "Lưu và Giao hàng" at bounding box center [467, 292] width 91 height 10
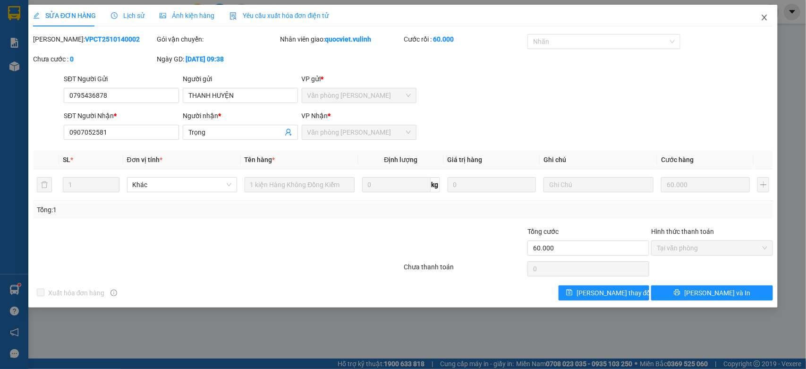
click at [765, 15] on icon "close" at bounding box center [764, 18] width 8 height 8
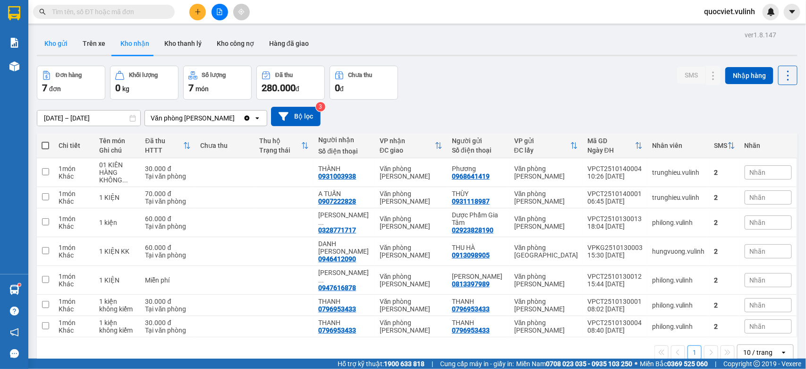
click at [55, 38] on button "Kho gửi" at bounding box center [56, 43] width 38 height 23
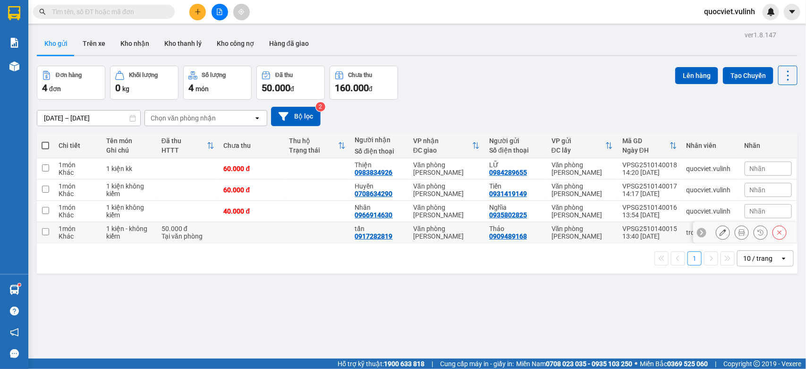
click at [454, 230] on div "Văn phòng [PERSON_NAME]" at bounding box center [446, 232] width 67 height 15
checkbox input "true"
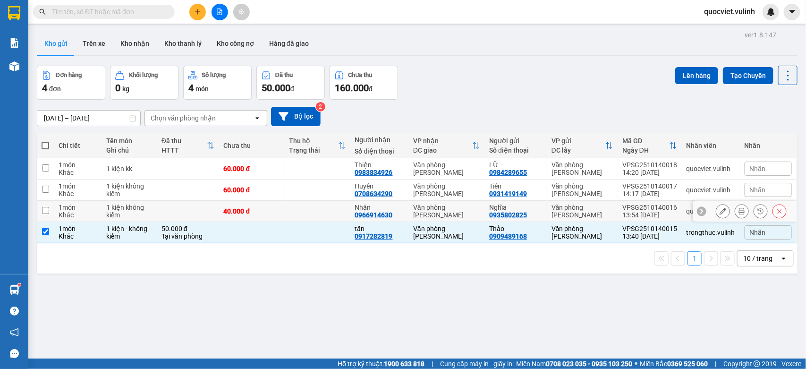
click at [473, 210] on div "Văn phòng [PERSON_NAME]" at bounding box center [446, 210] width 67 height 15
checkbox input "true"
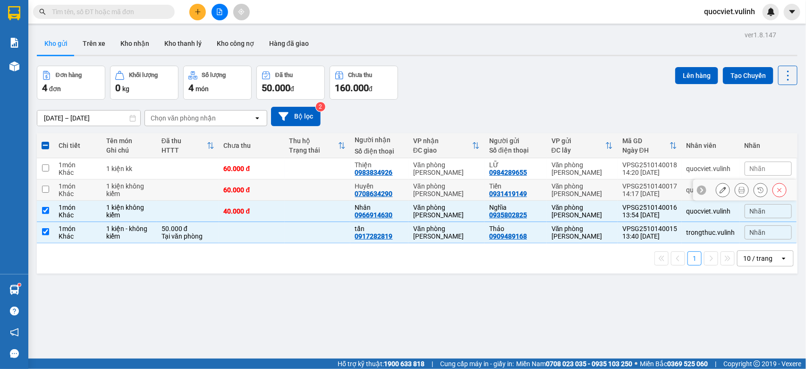
drag, startPoint x: 487, startPoint y: 191, endPoint x: 494, endPoint y: 170, distance: 21.9
click at [489, 190] on div "0931419149" at bounding box center [508, 194] width 38 height 8
click at [496, 170] on div "0984289655" at bounding box center [508, 172] width 38 height 8
click at [473, 186] on div "Văn phòng [PERSON_NAME]" at bounding box center [446, 189] width 67 height 15
checkbox input "true"
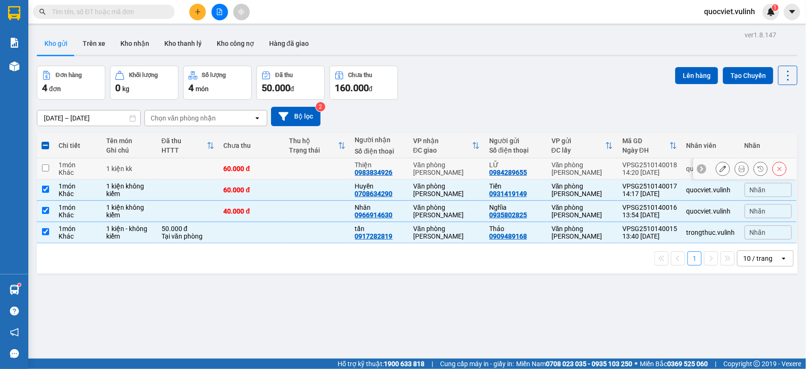
click at [498, 168] on div "0984289655" at bounding box center [508, 172] width 38 height 8
click at [437, 166] on div "Văn phòng [PERSON_NAME]" at bounding box center [446, 168] width 67 height 15
checkbox input "true"
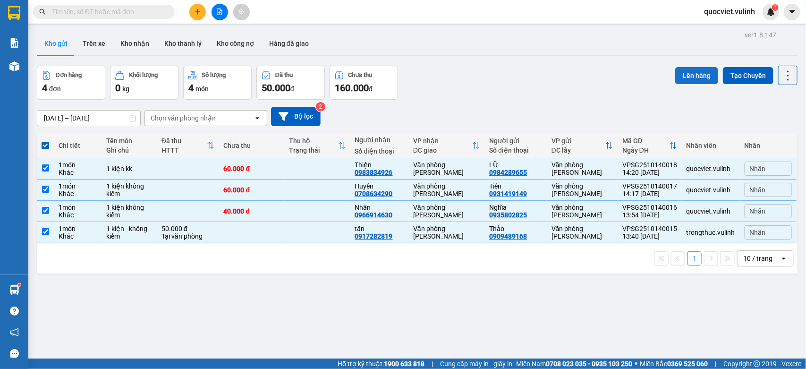
click at [685, 72] on button "Lên hàng" at bounding box center [696, 75] width 43 height 17
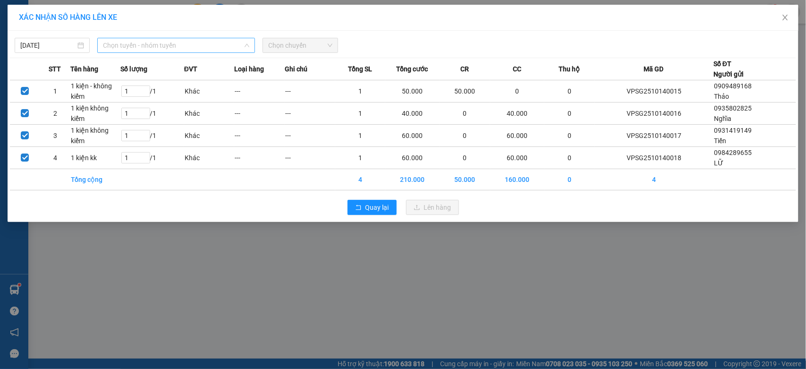
click at [166, 44] on span "Chọn tuyến - nhóm tuyến" at bounding box center [176, 45] width 146 height 14
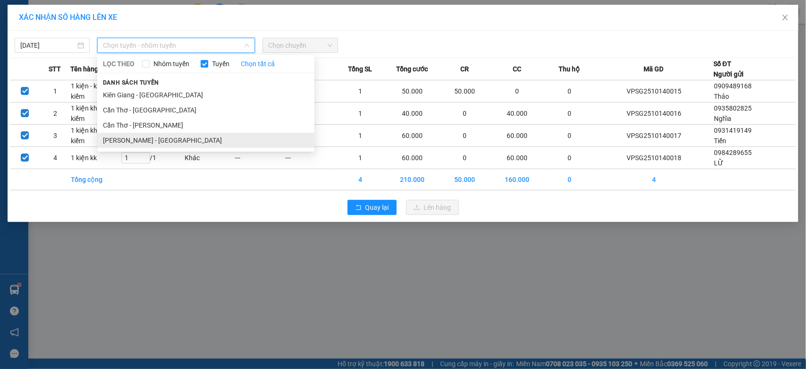
click at [156, 135] on li "Hồ Chí Minh - Cần Thơ" at bounding box center [205, 140] width 217 height 15
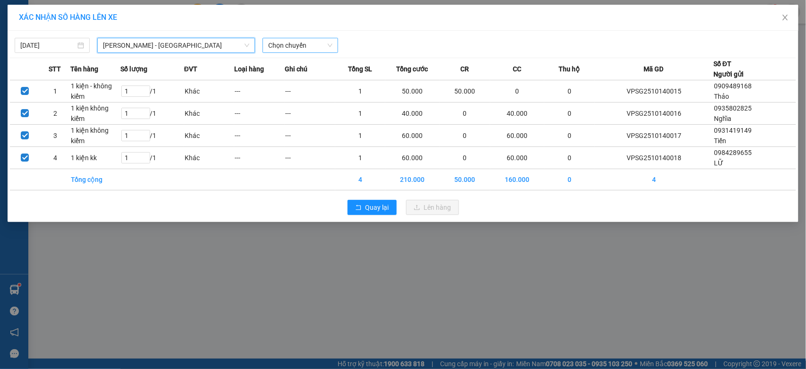
click at [301, 49] on span "Chọn chuyến" at bounding box center [300, 45] width 64 height 14
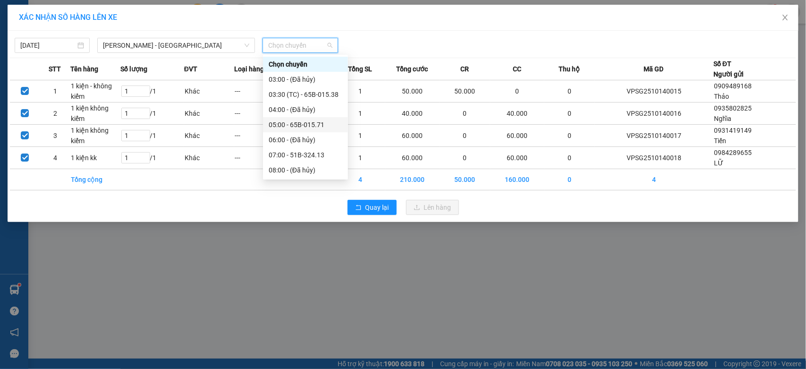
scroll to position [157, 0]
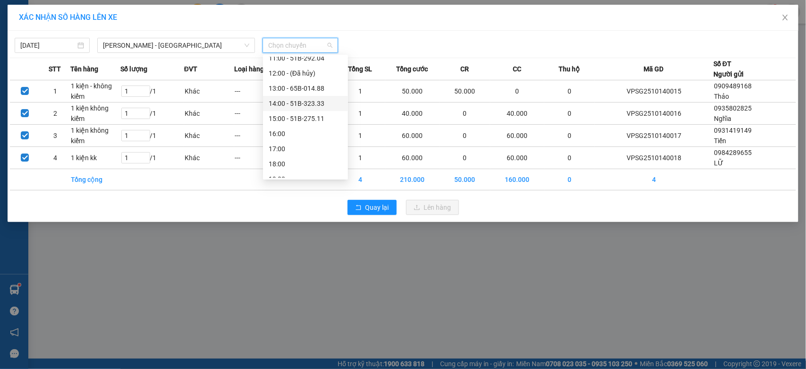
click at [303, 104] on div "14:00 - 51B-323.33" at bounding box center [306, 103] width 74 height 10
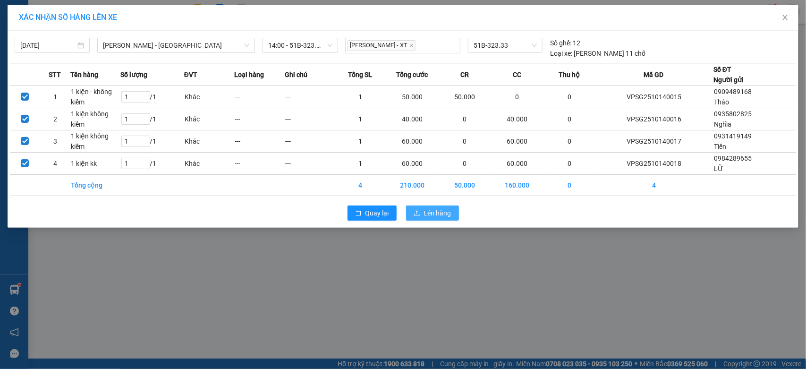
click at [444, 208] on span "Lên hàng" at bounding box center [437, 213] width 27 height 10
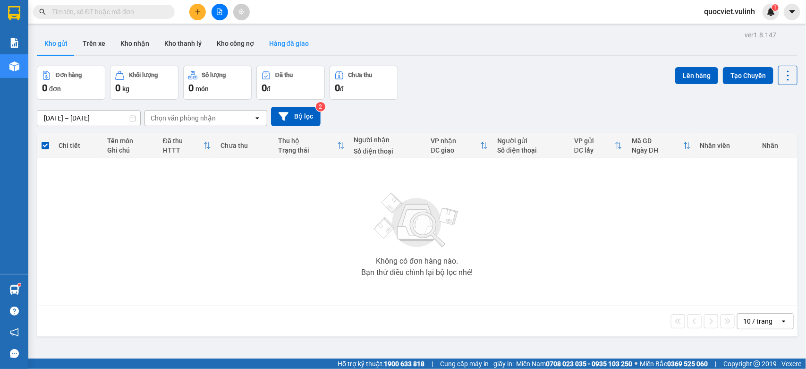
click at [296, 34] on button "Hàng đã giao" at bounding box center [288, 43] width 55 height 23
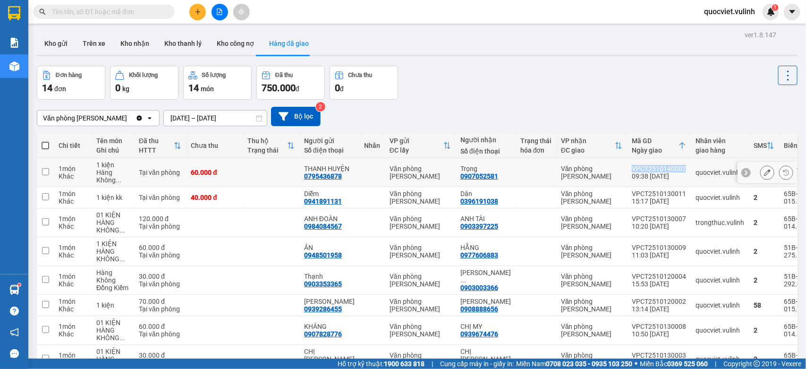
drag, startPoint x: 610, startPoint y: 166, endPoint x: 665, endPoint y: 168, distance: 55.8
click at [665, 168] on td "VPCT2510140002 09:38 14/10" at bounding box center [659, 172] width 64 height 29
checkbox input "true"
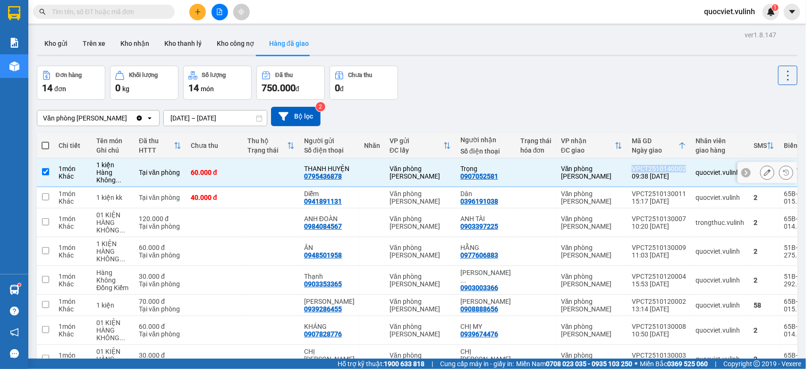
copy div "VPCT2510140002"
click at [764, 170] on icon at bounding box center [767, 172] width 7 height 7
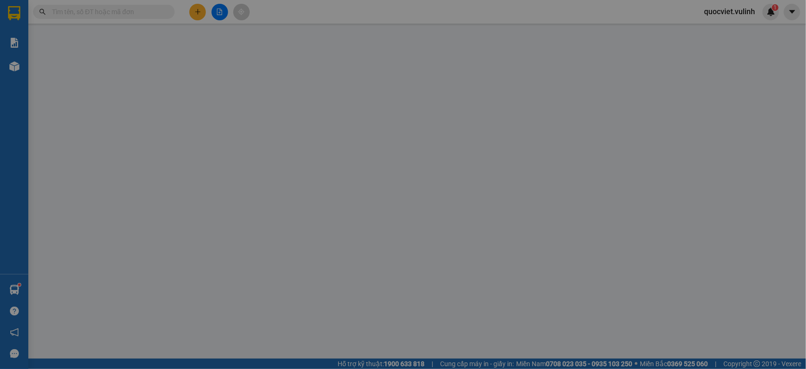
type input "0795436878"
type input "THANH HUYỆN"
type input "0907052581"
type input "Trọng"
type input "60.000"
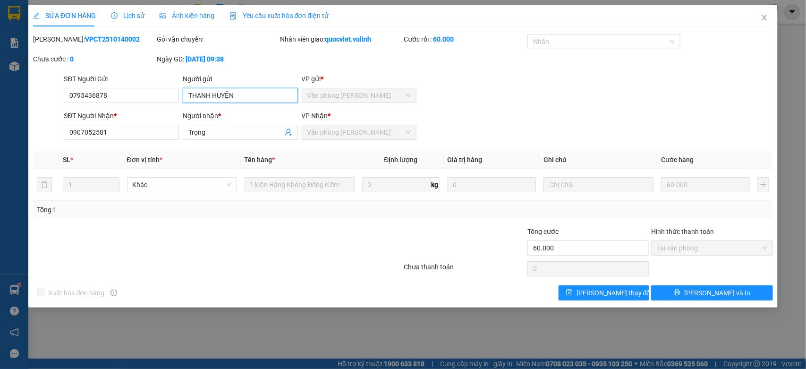
drag, startPoint x: 248, startPoint y: 98, endPoint x: 0, endPoint y: 147, distance: 252.6
click at [0, 147] on div "SỬA ĐƠN HÀNG Lịch sử Ảnh kiện hàng Yêu cầu xuất hóa đơn điện tử Total Paid Fee …" at bounding box center [403, 184] width 806 height 369
drag, startPoint x: 129, startPoint y: 101, endPoint x: 0, endPoint y: 163, distance: 142.9
click at [0, 152] on div "SỬA ĐƠN HÀNG Lịch sử Ảnh kiện hàng Yêu cầu xuất hóa đơn điện tử Total Paid Fee …" at bounding box center [403, 184] width 806 height 369
drag, startPoint x: 240, startPoint y: 129, endPoint x: 0, endPoint y: 180, distance: 245.1
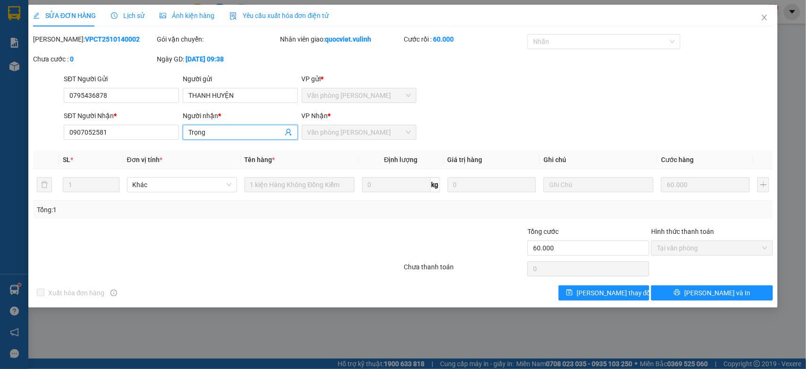
click at [0, 160] on div "SỬA ĐƠN HÀNG Lịch sử Ảnh kiện hàng Yêu cầu xuất hóa đơn điện tử Total Paid Fee …" at bounding box center [403, 184] width 806 height 369
drag, startPoint x: 121, startPoint y: 130, endPoint x: 0, endPoint y: 210, distance: 145.4
click at [0, 196] on div "SỬA ĐƠN HÀNG Lịch sử Ảnh kiện hàng Yêu cầu xuất hóa đơn điện tử Total Paid Fee …" at bounding box center [403, 184] width 806 height 369
drag, startPoint x: 767, startPoint y: 17, endPoint x: 805, endPoint y: 3, distance: 40.3
click at [768, 17] on icon "close" at bounding box center [764, 18] width 8 height 8
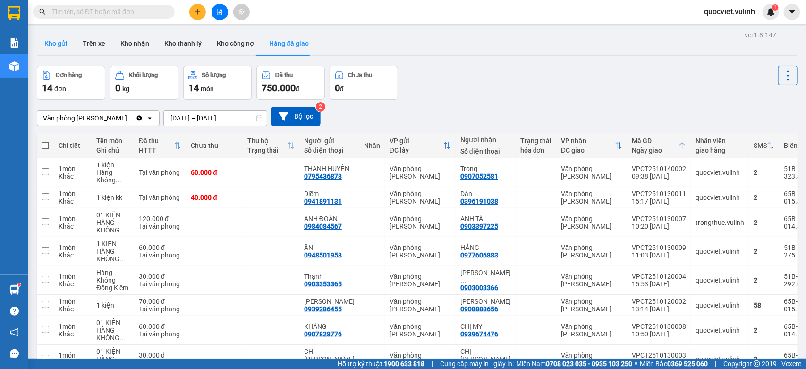
click at [57, 43] on button "Kho gửi" at bounding box center [56, 43] width 38 height 23
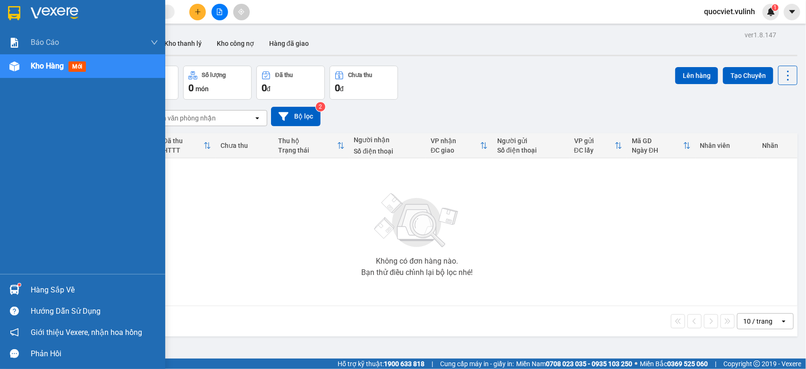
click at [53, 289] on div "Hàng sắp về" at bounding box center [94, 290] width 127 height 14
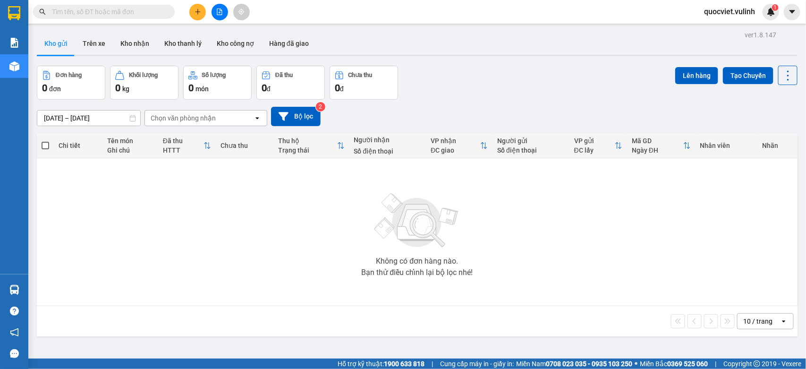
click at [572, 236] on section "Kết quả tìm kiếm ( 0 ) Bộ lọc No Data quocviet.vulinh 1 Báo cáo BC hàng tồn (tr…" at bounding box center [403, 184] width 806 height 369
click at [194, 12] on icon "plus" at bounding box center [197, 11] width 7 height 7
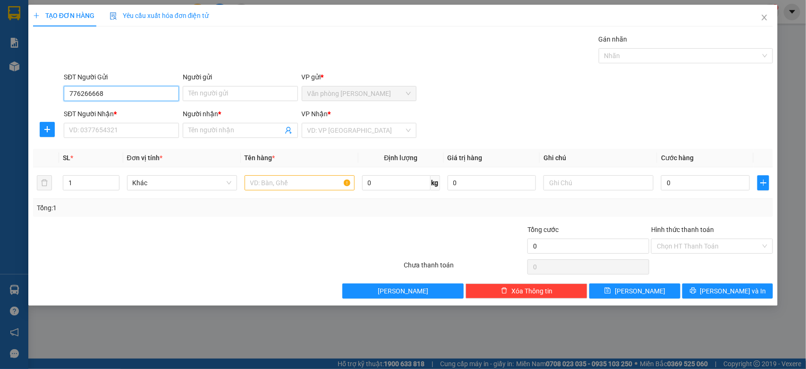
click at [70, 91] on input "776266668" at bounding box center [121, 93] width 115 height 15
type input "0776266668"
click at [138, 115] on div "0776266668 - Tuấn" at bounding box center [121, 113] width 104 height 10
type input "Tuấn"
type input "0367549539"
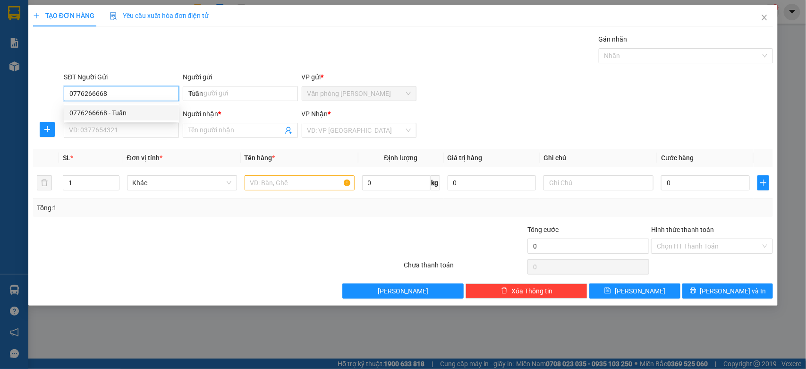
type input "[PERSON_NAME]"
type input "60.000"
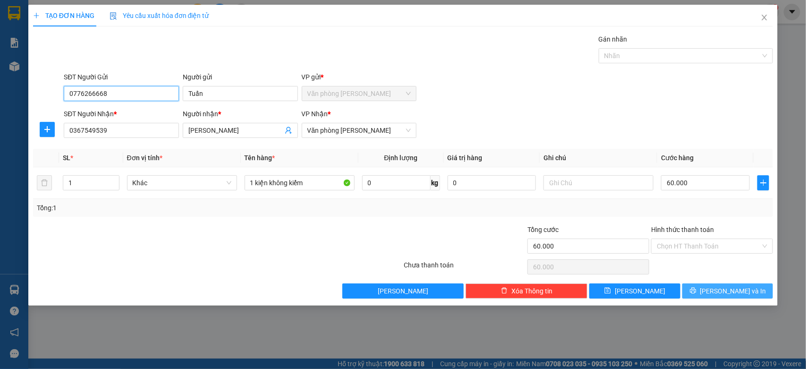
type input "0776266668"
click at [747, 288] on button "Lưu và In" at bounding box center [727, 290] width 91 height 15
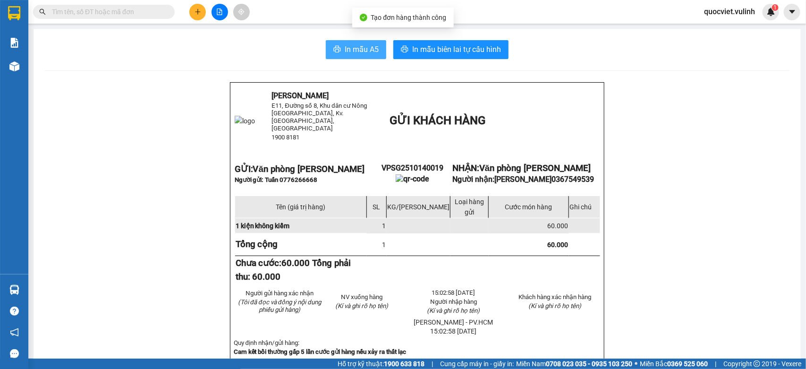
click at [336, 43] on button "In mẫu A5" at bounding box center [356, 49] width 60 height 19
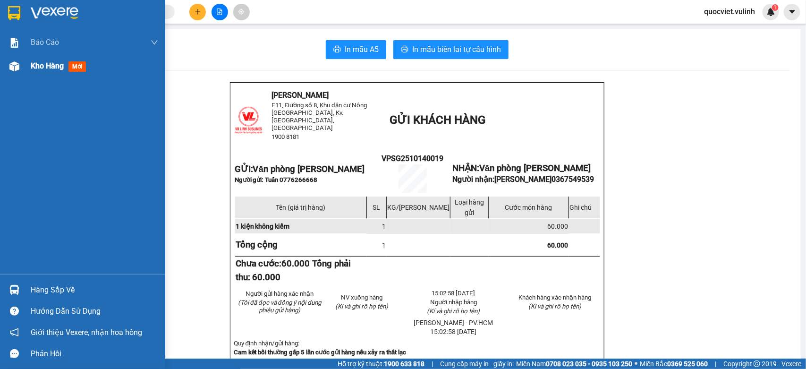
click at [31, 57] on div "Kho hàng mới" at bounding box center [94, 66] width 127 height 24
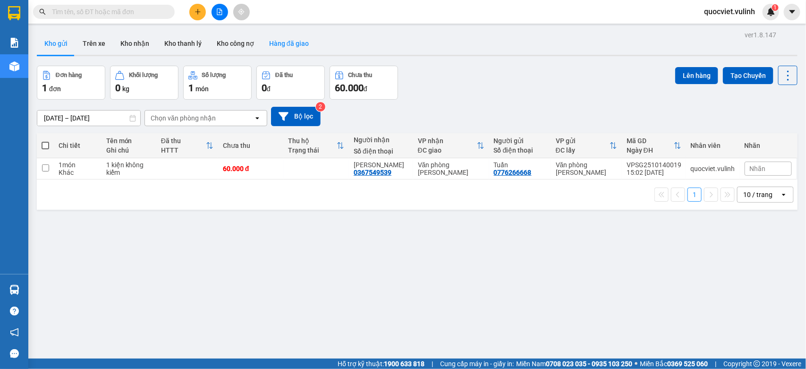
click at [276, 49] on button "Hàng đã giao" at bounding box center [288, 43] width 55 height 23
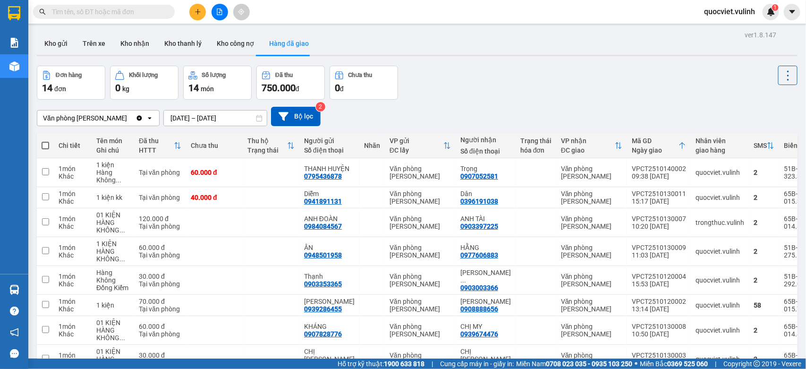
click at [140, 47] on button "Kho nhận" at bounding box center [135, 43] width 44 height 23
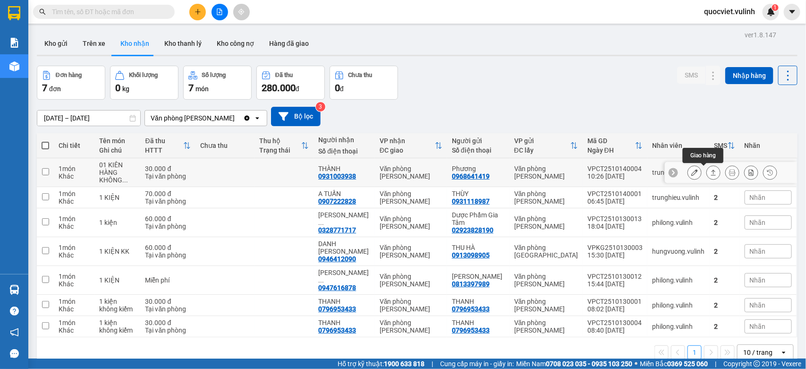
click at [710, 176] on icon at bounding box center [713, 172] width 7 height 7
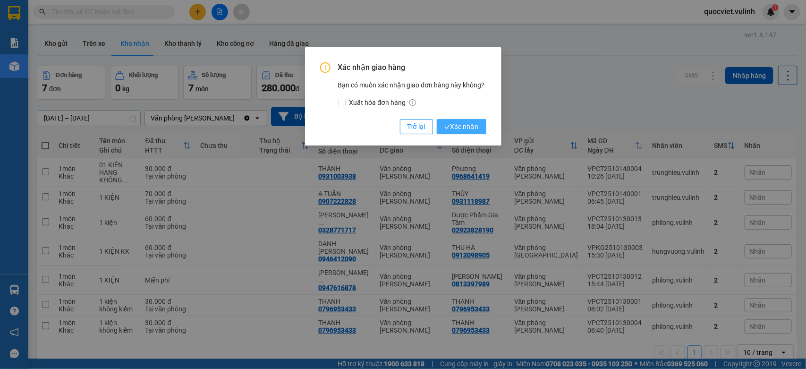
click at [451, 132] on button "Xác nhận" at bounding box center [462, 126] width 50 height 15
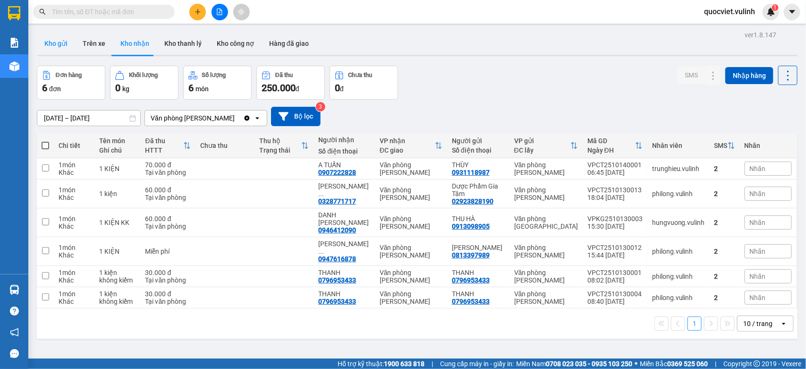
click at [64, 45] on button "Kho gửi" at bounding box center [56, 43] width 38 height 23
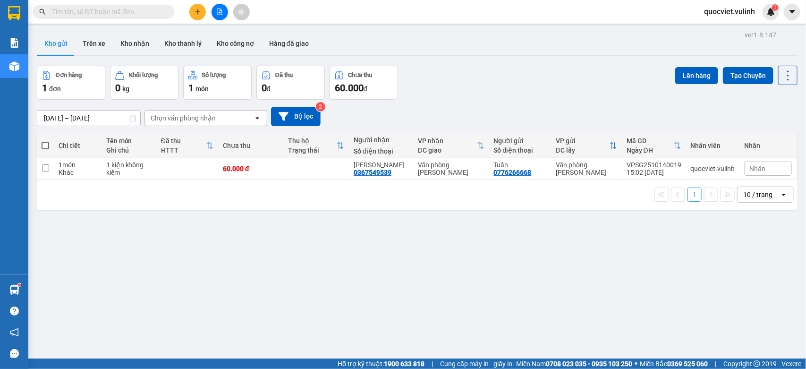
click at [194, 12] on icon "plus" at bounding box center [197, 11] width 7 height 7
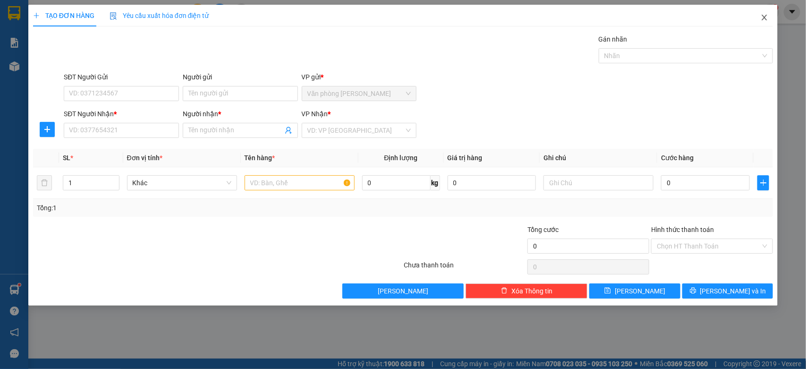
click at [760, 22] on span "Close" at bounding box center [764, 18] width 26 height 26
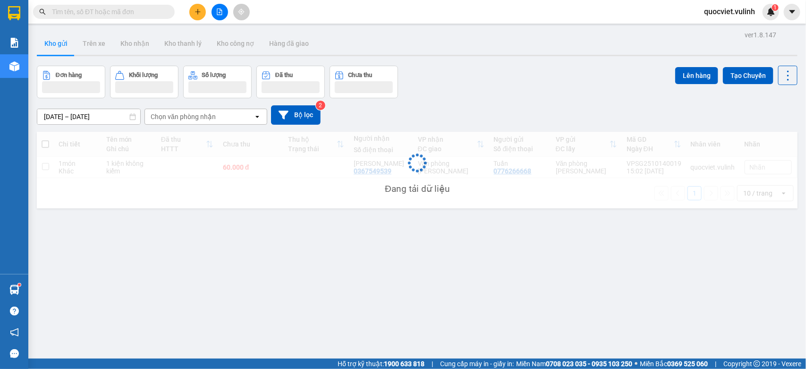
click at [133, 47] on button "Kho nhận" at bounding box center [135, 43] width 44 height 23
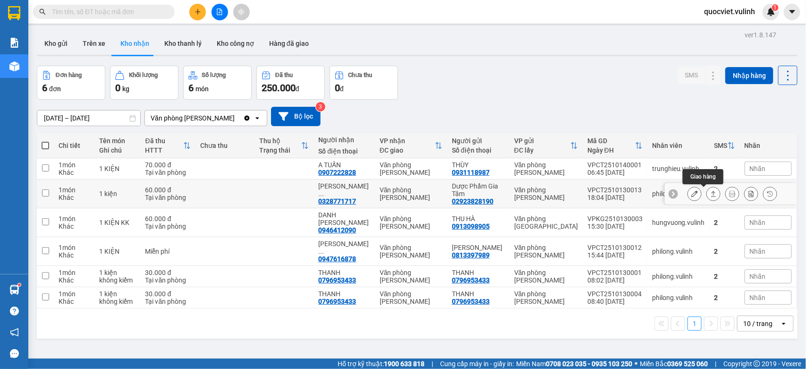
click at [710, 196] on icon at bounding box center [713, 193] width 7 height 7
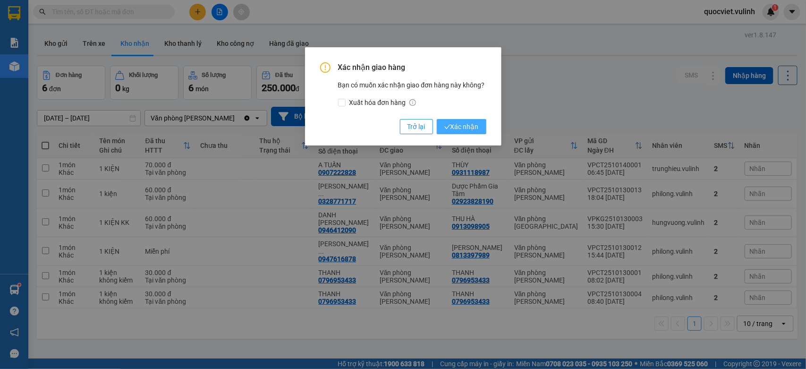
click at [467, 126] on span "Xác nhận" at bounding box center [461, 126] width 34 height 10
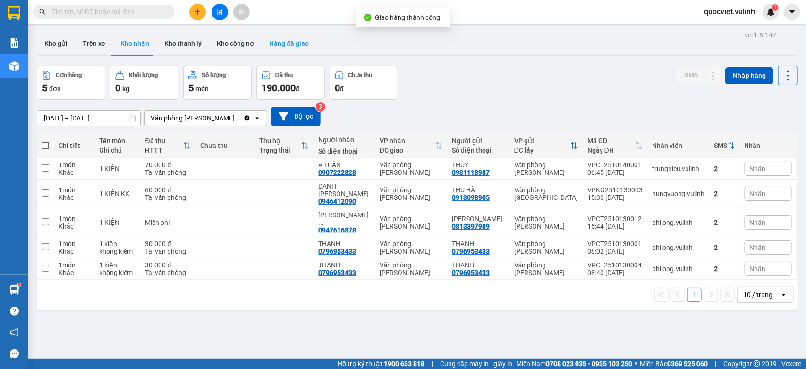
click at [274, 38] on button "Hàng đã giao" at bounding box center [288, 43] width 55 height 23
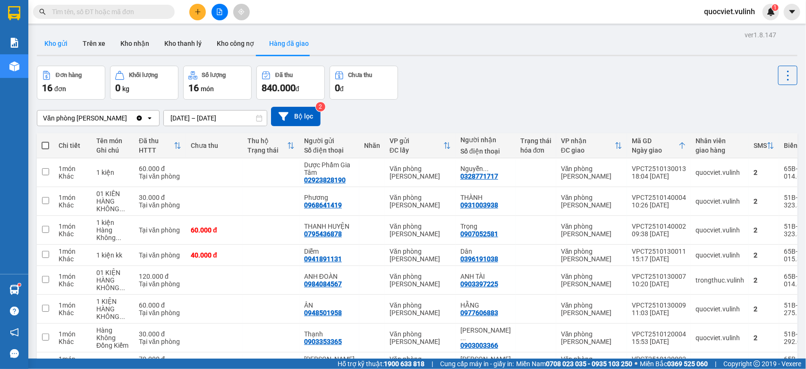
click at [51, 51] on button "Kho gửi" at bounding box center [56, 43] width 38 height 23
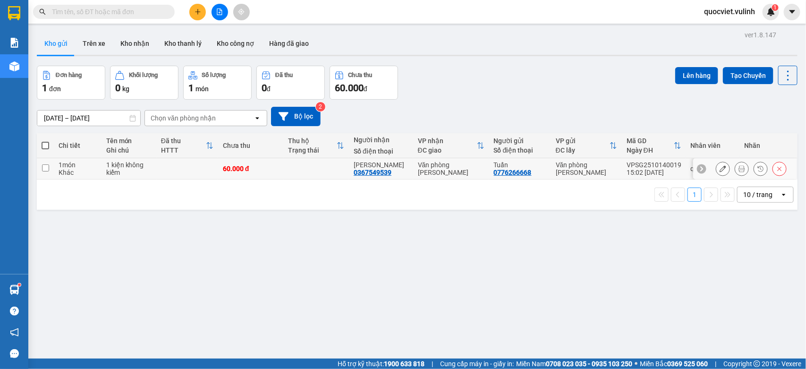
click at [716, 171] on button at bounding box center [722, 168] width 13 height 17
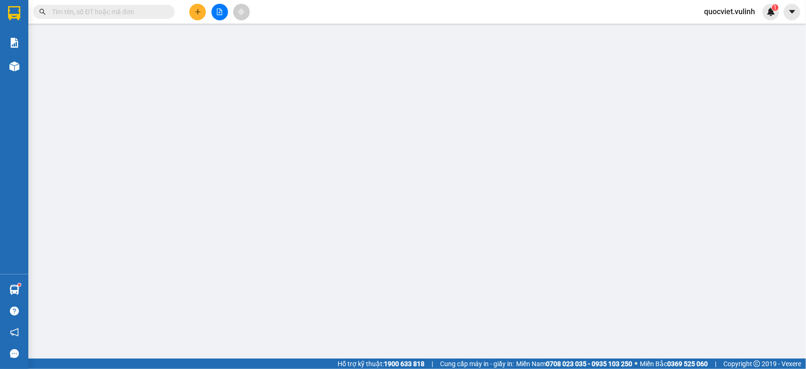
type input "0776266668"
type input "Tuấn"
type input "0367549539"
type input "[PERSON_NAME]"
type input "60.000"
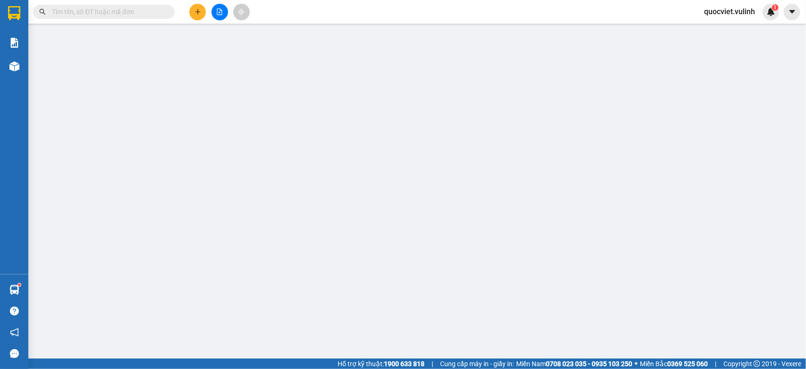
type input "60.000"
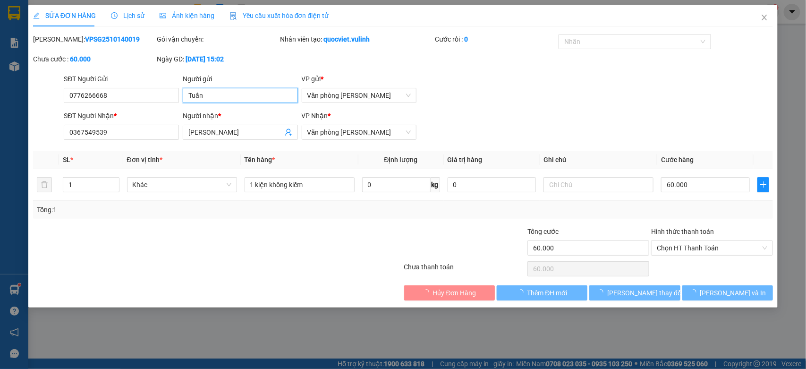
drag, startPoint x: 234, startPoint y: 98, endPoint x: 0, endPoint y: 150, distance: 239.8
click at [0, 135] on div "SỬA ĐƠN HÀNG Lịch sử Ảnh kiện hàng Yêu cầu xuất hóa đơn điện tử Total Paid Fee …" at bounding box center [403, 184] width 806 height 369
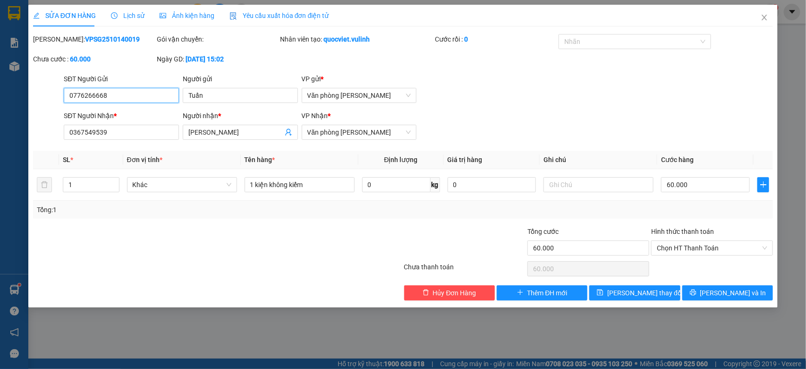
drag, startPoint x: 124, startPoint y: 98, endPoint x: 0, endPoint y: 114, distance: 124.6
click at [0, 101] on div "SỬA ĐƠN HÀNG Lịch sử Ảnh kiện hàng Yêu cầu xuất hóa đơn điện tử Total Paid Fee …" at bounding box center [403, 184] width 806 height 369
drag, startPoint x: 250, startPoint y: 135, endPoint x: 0, endPoint y: 185, distance: 255.1
click at [0, 157] on div "SỬA ĐƠN HÀNG Lịch sử Ảnh kiện hàng Yêu cầu xuất hóa đơn điện tử Total Paid Fee …" at bounding box center [403, 184] width 806 height 369
drag, startPoint x: 111, startPoint y: 130, endPoint x: 0, endPoint y: 183, distance: 123.1
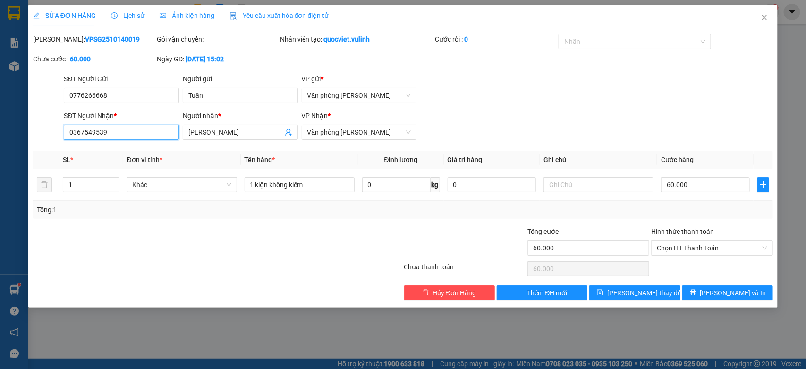
click at [0, 176] on div "SỬA ĐƠN HÀNG Lịch sử Ảnh kiện hàng Yêu cầu xuất hóa đơn điện tử Total Paid Fee …" at bounding box center [403, 184] width 806 height 369
click at [761, 17] on icon "close" at bounding box center [764, 18] width 8 height 8
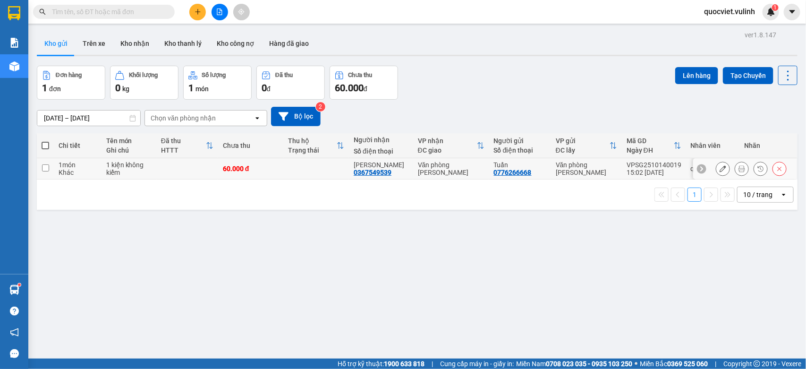
click at [443, 164] on div "Văn phòng [PERSON_NAME]" at bounding box center [451, 168] width 67 height 15
checkbox input "true"
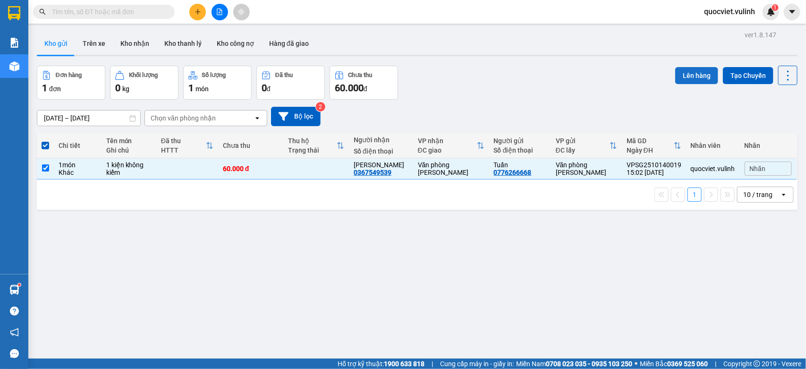
click at [696, 79] on button "Lên hàng" at bounding box center [696, 75] width 43 height 17
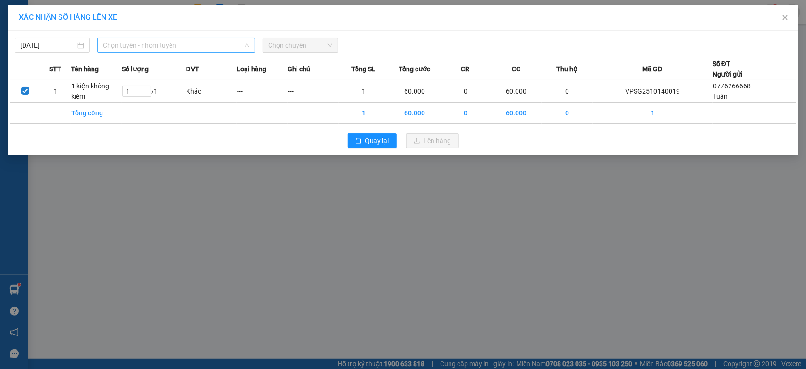
click at [188, 48] on span "Chọn tuyến - nhóm tuyến" at bounding box center [176, 45] width 146 height 14
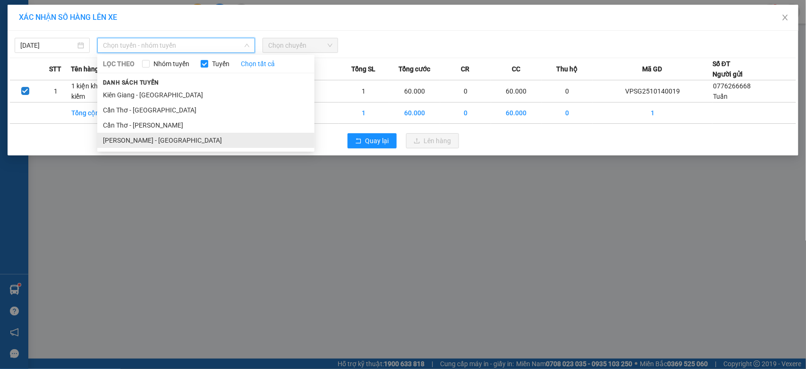
click at [157, 138] on li "Hồ Chí Minh - Cần Thơ" at bounding box center [205, 140] width 217 height 15
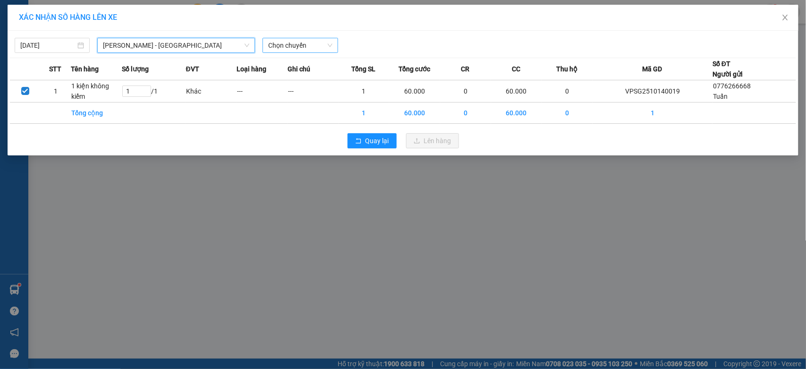
click at [323, 48] on span "Chọn chuyến" at bounding box center [300, 45] width 64 height 14
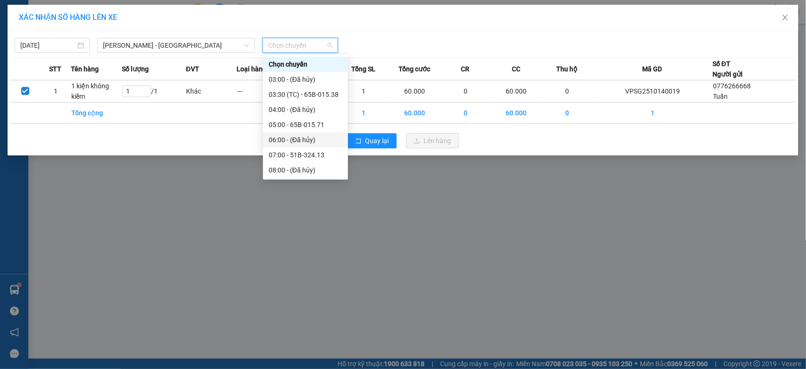
scroll to position [157, 0]
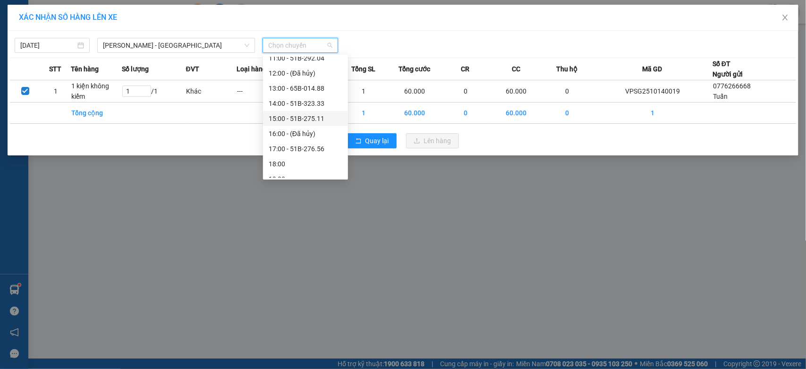
click at [295, 118] on div "15:00 - 51B-275.11" at bounding box center [306, 118] width 74 height 10
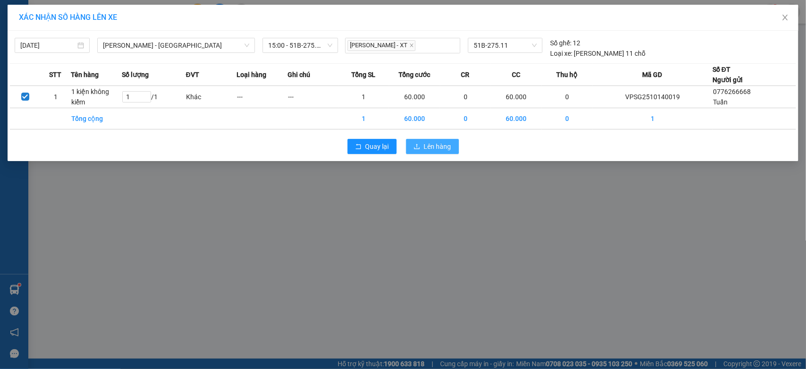
click at [409, 142] on button "Lên hàng" at bounding box center [432, 146] width 53 height 15
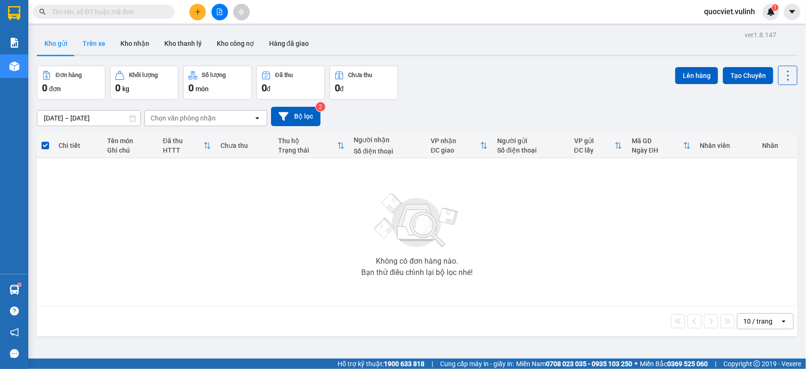
click at [80, 43] on button "Trên xe" at bounding box center [94, 43] width 38 height 23
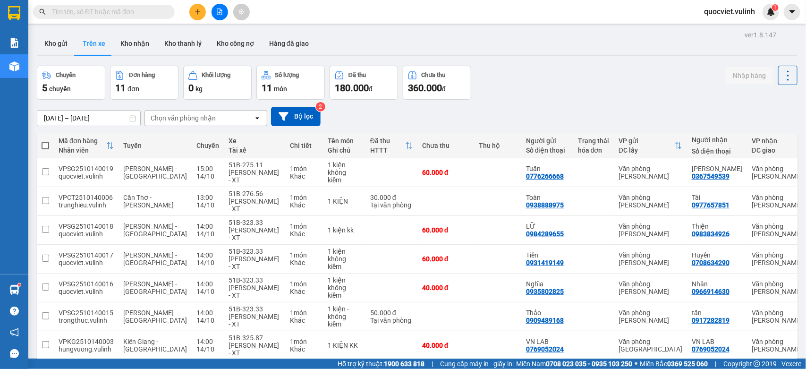
click at [195, 15] on icon "plus" at bounding box center [197, 11] width 7 height 7
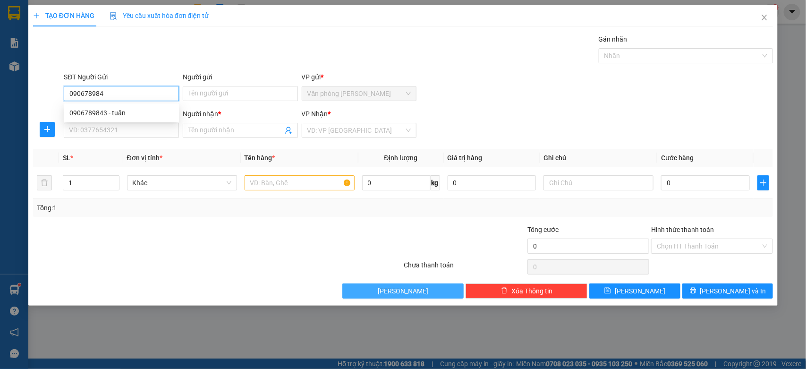
type input "0906789843"
click at [134, 111] on div "0906789843 - tuấn" at bounding box center [121, 113] width 104 height 10
type input "tuấn"
type input "0796953433"
type input "THANH"
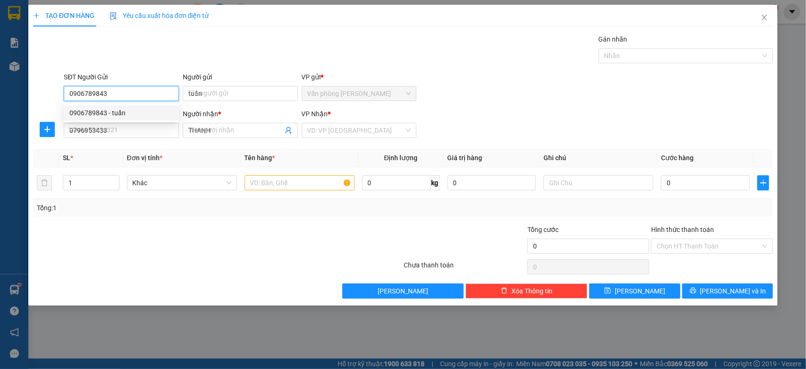
type input "40.000"
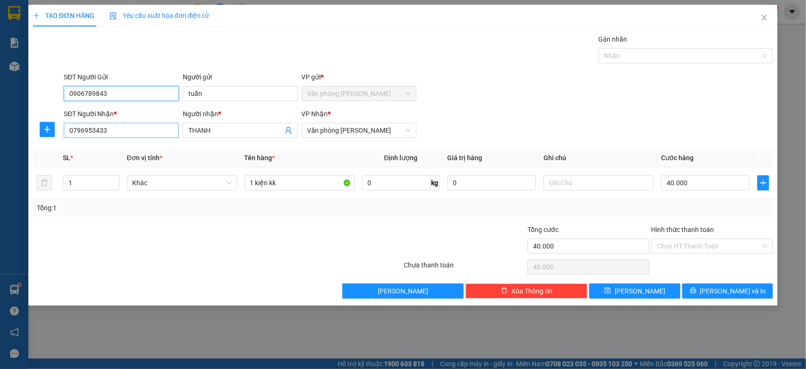
type input "0906789843"
click at [140, 137] on input "0796953433" at bounding box center [121, 130] width 115 height 15
type input "0"
click at [127, 149] on div "08221383352 - quì" at bounding box center [121, 149] width 104 height 10
type input "08221383352"
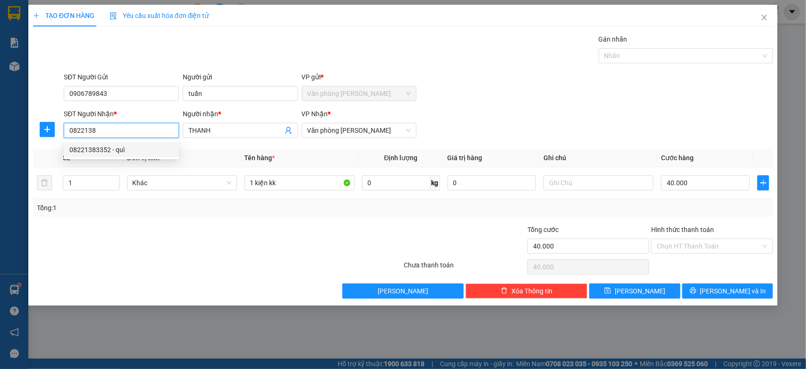
type input "quì"
type input "08221383352"
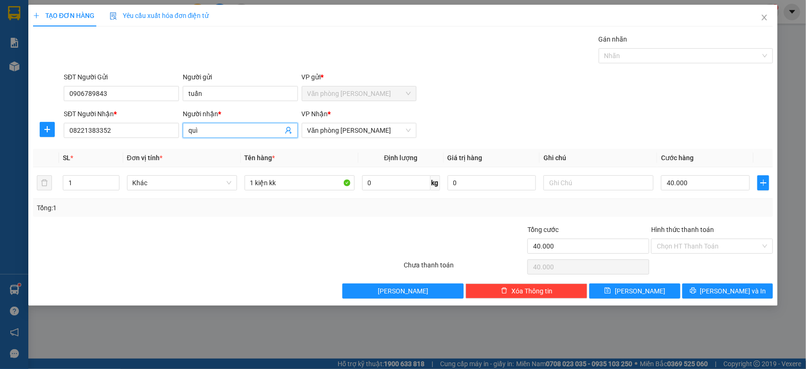
click at [211, 124] on span "quì" at bounding box center [240, 130] width 115 height 15
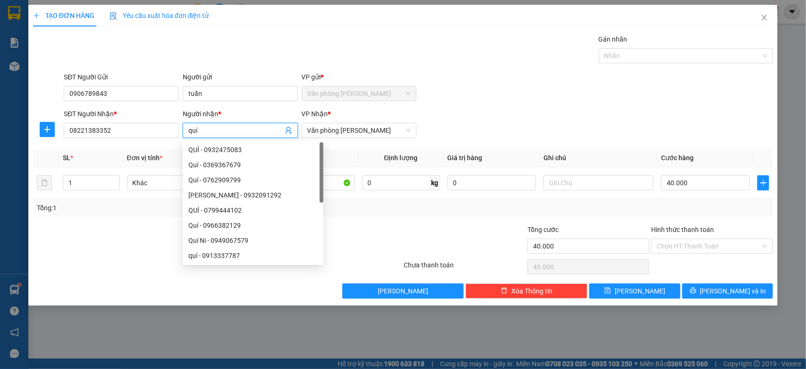
type input "quí"
click at [558, 122] on div "SĐT Người Nhận * 08221383352 Người nhận * quí VP Nhận * Văn phòng Vũ Linh" at bounding box center [418, 125] width 713 height 33
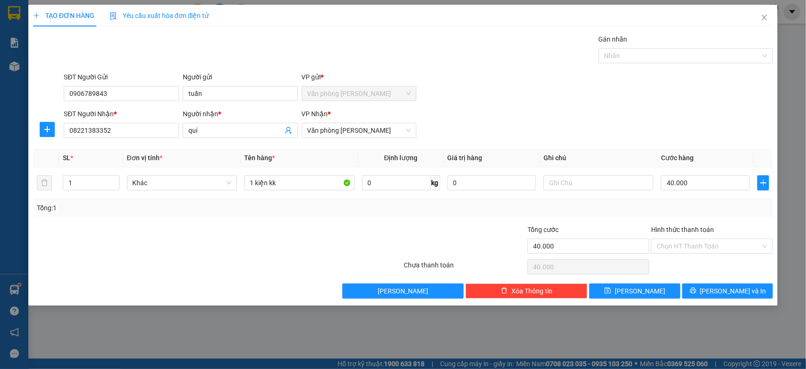
click at [741, 255] on div "Hình thức thanh toán Chọn HT Thanh Toán" at bounding box center [712, 240] width 122 height 33
click at [735, 246] on input "Hình thức thanh toán" at bounding box center [709, 246] width 104 height 14
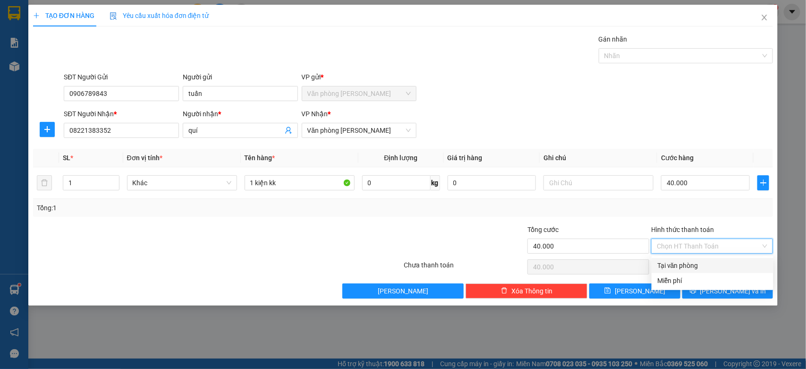
click at [691, 264] on div "Tại văn phòng" at bounding box center [712, 265] width 110 height 10
type input "0"
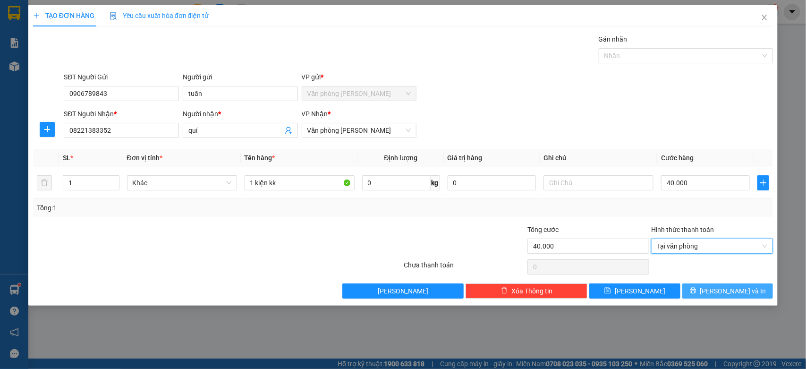
click at [722, 296] on span "Lưu và In" at bounding box center [733, 291] width 66 height 10
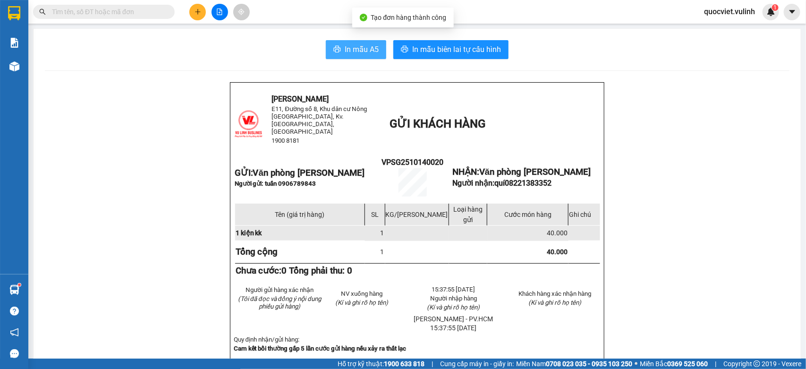
click at [352, 43] on span "In mẫu A5" at bounding box center [362, 49] width 34 height 12
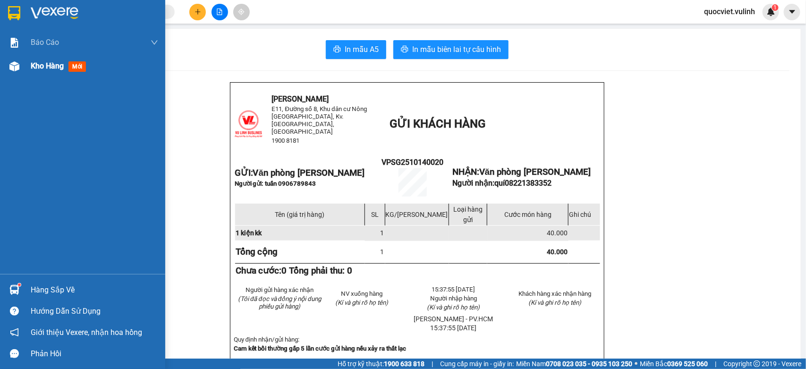
click at [5, 67] on div "Kho hàng mới" at bounding box center [82, 66] width 165 height 24
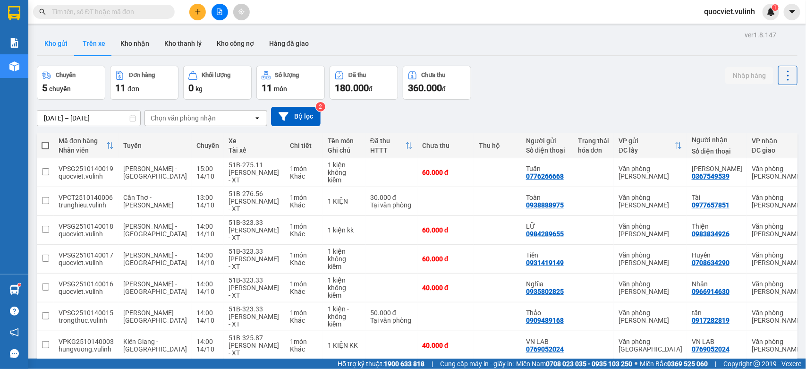
click at [53, 40] on button "Kho gửi" at bounding box center [56, 43] width 38 height 23
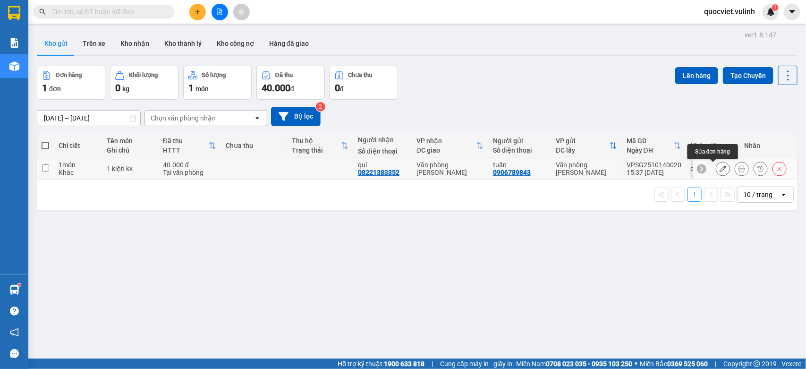
click at [716, 166] on button at bounding box center [722, 168] width 13 height 17
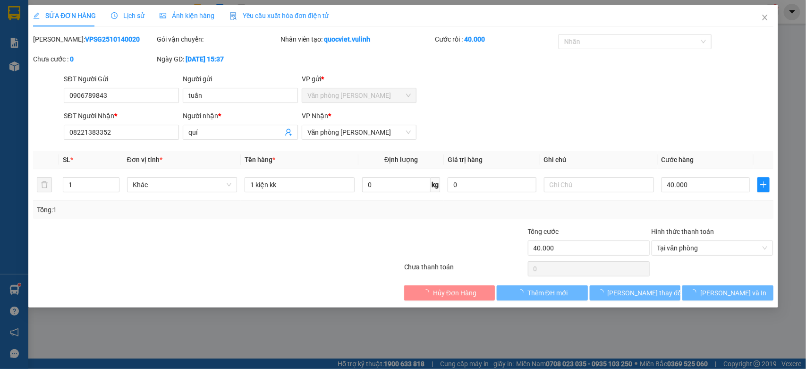
type input "0906789843"
type input "tuấn"
type input "08221383352"
type input "quí"
type input "40.000"
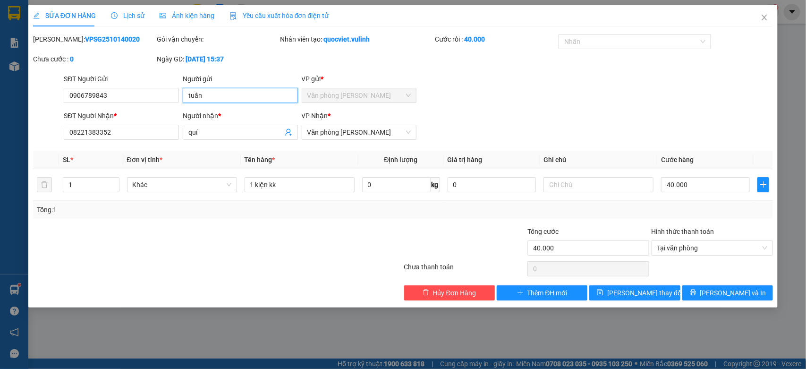
drag, startPoint x: 244, startPoint y: 94, endPoint x: 0, endPoint y: 168, distance: 255.5
click at [0, 151] on div "SỬA ĐƠN HÀNG Lịch sử Ảnh kiện hàng Yêu cầu xuất hóa đơn điện tử Total Paid Fee …" at bounding box center [403, 184] width 806 height 369
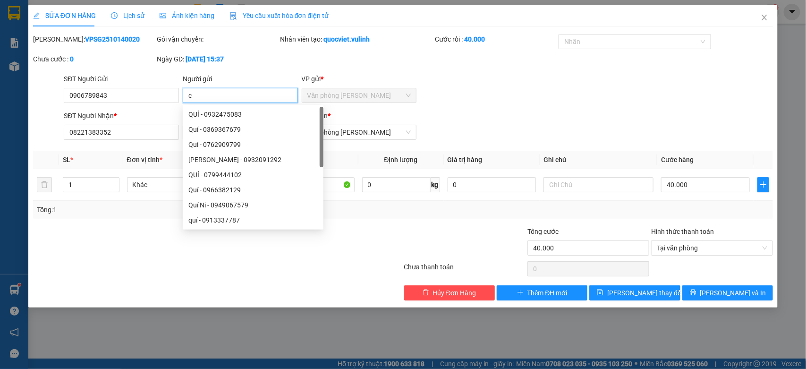
type input "c"
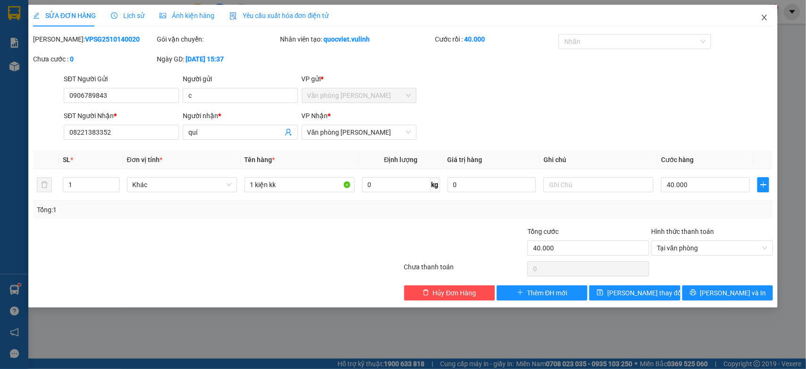
click at [765, 17] on icon "close" at bounding box center [764, 18] width 8 height 8
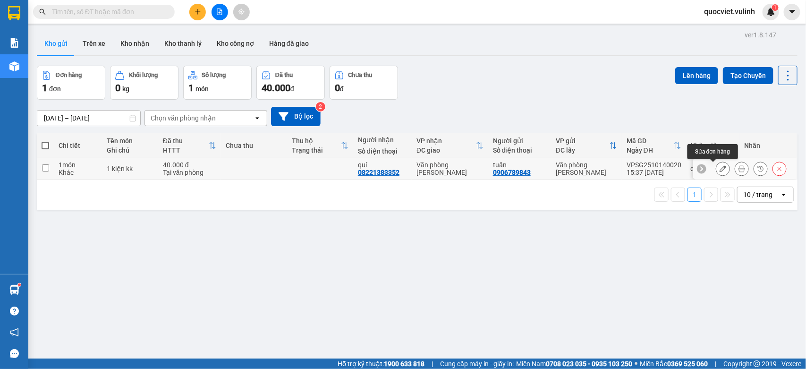
click at [719, 170] on icon at bounding box center [722, 168] width 7 height 7
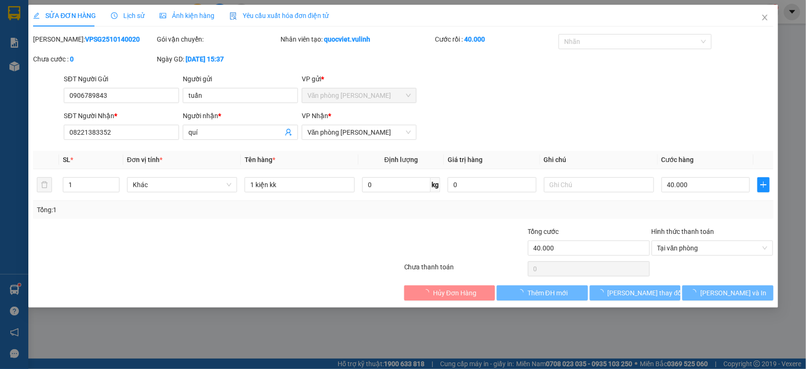
type input "0906789843"
type input "tuấn"
type input "08221383352"
type input "quí"
type input "40.000"
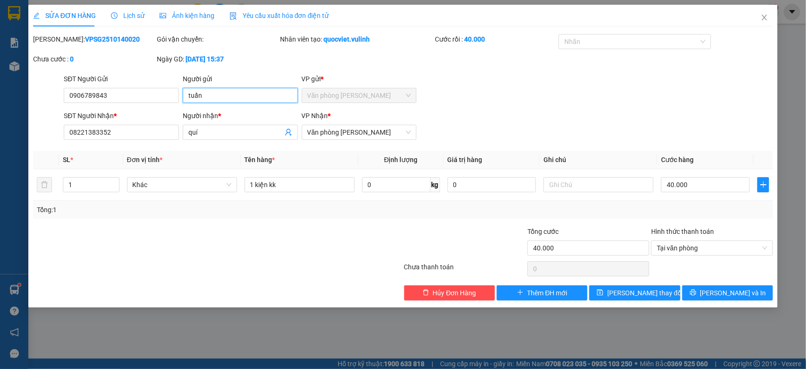
drag, startPoint x: 221, startPoint y: 91, endPoint x: 0, endPoint y: 174, distance: 236.0
click at [0, 135] on div "SỬA ĐƠN HÀNG Lịch sử Ảnh kiện hàng Yêu cầu xuất hóa đơn điện tử Total Paid Fee …" at bounding box center [403, 184] width 806 height 369
drag, startPoint x: 144, startPoint y: 94, endPoint x: 0, endPoint y: 197, distance: 177.1
click at [0, 169] on div "SỬA ĐƠN HÀNG Lịch sử Ảnh kiện hàng Yêu cầu xuất hóa đơn điện tử Total Paid Fee …" at bounding box center [403, 184] width 806 height 369
drag, startPoint x: 227, startPoint y: 130, endPoint x: 0, endPoint y: 191, distance: 235.6
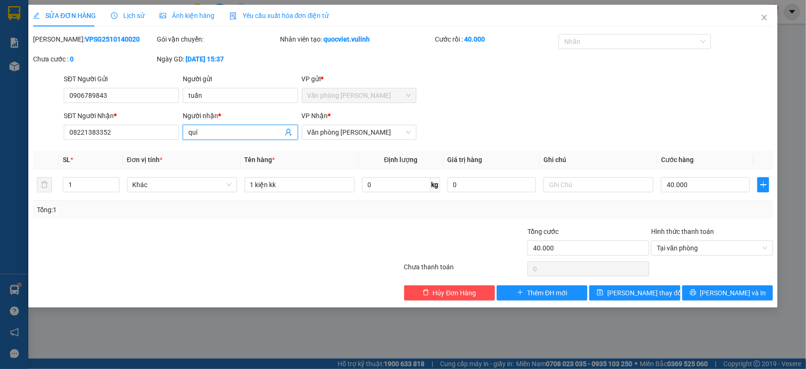
click at [0, 185] on div "SỬA ĐƠN HÀNG Lịch sử Ảnh kiện hàng Yêu cầu xuất hóa đơn điện tử Total Paid Fee …" at bounding box center [403, 184] width 806 height 369
drag, startPoint x: 128, startPoint y: 124, endPoint x: 0, endPoint y: 198, distance: 148.5
click at [0, 194] on div "SỬA ĐƠN HÀNG Lịch sử Ảnh kiện hàng Yêu cầu xuất hóa đơn điện tử Total Paid Fee …" at bounding box center [403, 184] width 806 height 369
click at [124, 139] on input "08221383352" at bounding box center [121, 132] width 115 height 15
drag, startPoint x: 126, startPoint y: 136, endPoint x: 0, endPoint y: 185, distance: 135.5
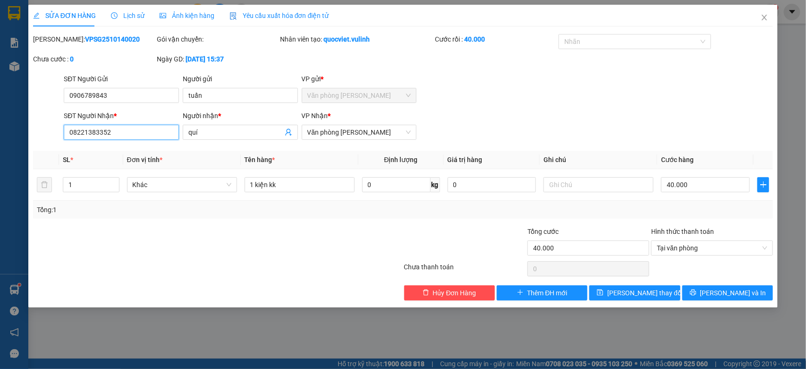
click at [0, 159] on div "SỬA ĐƠN HÀNG Lịch sử Ảnh kiện hàng Yêu cầu xuất hóa đơn điện tử Total Paid Fee …" at bounding box center [403, 184] width 806 height 369
click at [767, 20] on icon "close" at bounding box center [764, 18] width 8 height 8
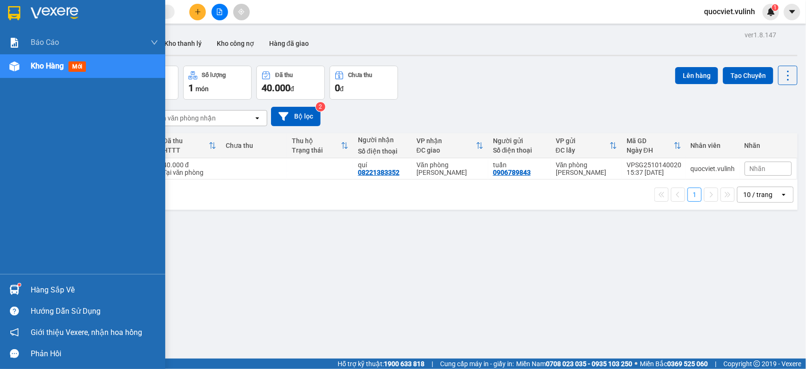
click at [24, 289] on div "Hàng sắp về" at bounding box center [82, 289] width 165 height 21
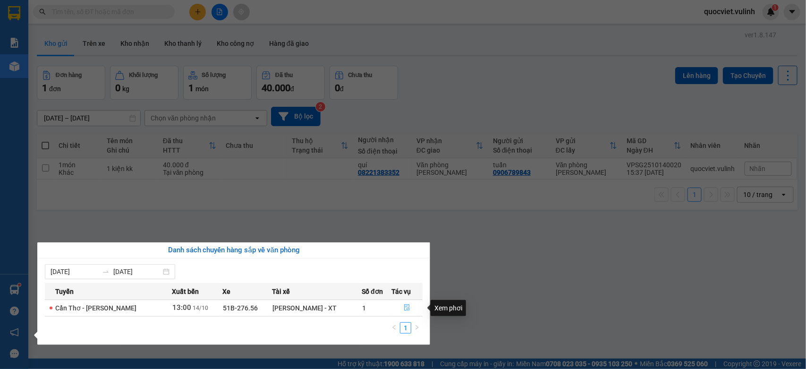
click at [406, 309] on icon "file-done" at bounding box center [407, 307] width 7 height 7
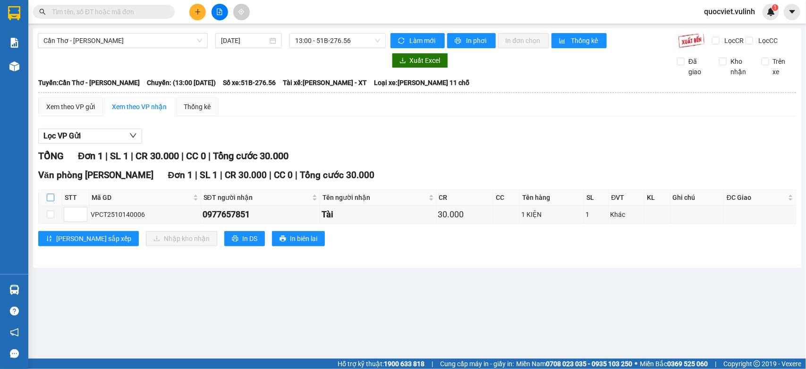
click at [53, 201] on input "checkbox" at bounding box center [51, 198] width 8 height 8
checkbox input "true"
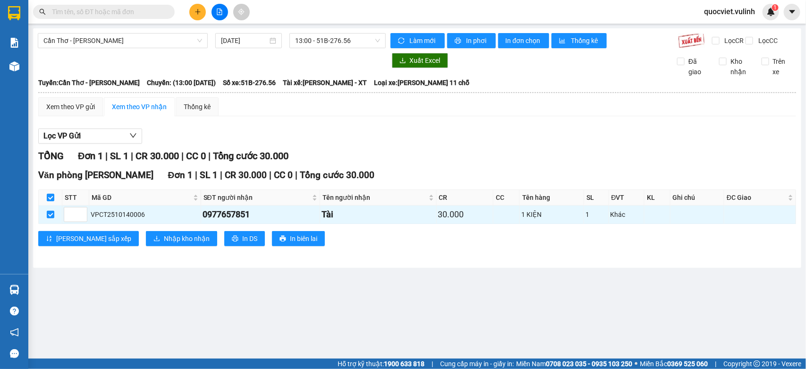
click at [160, 253] on div "Văn phòng Cao Thắng Đơn 1 | SL 1 | CR 30.000 | CC 0 | Tổng cước 30.000 STT Mã G…" at bounding box center [417, 210] width 758 height 85
click at [164, 244] on span "Nhập kho nhận" at bounding box center [187, 238] width 46 height 10
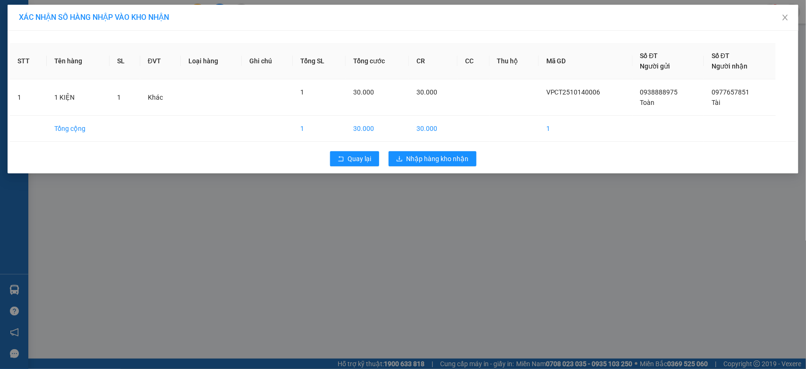
click at [456, 203] on div "XÁC NHẬN SỐ HÀNG NHẬP VÀO KHO NHẬN STT Tên hàng SL ĐVT Loại hàng Ghi chú Tổng S…" at bounding box center [403, 184] width 806 height 369
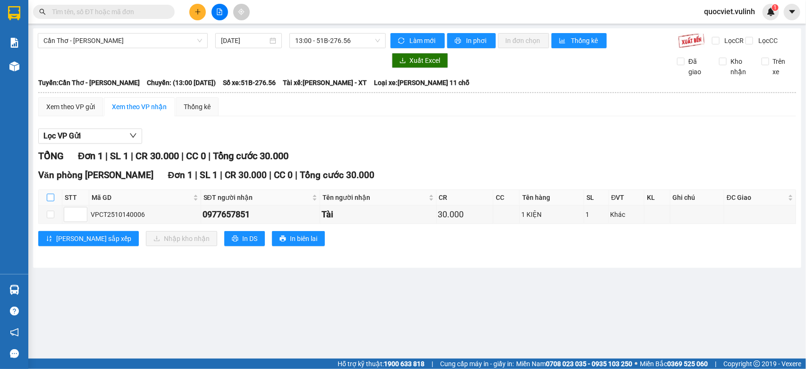
click at [50, 201] on input "checkbox" at bounding box center [51, 198] width 8 height 8
checkbox input "true"
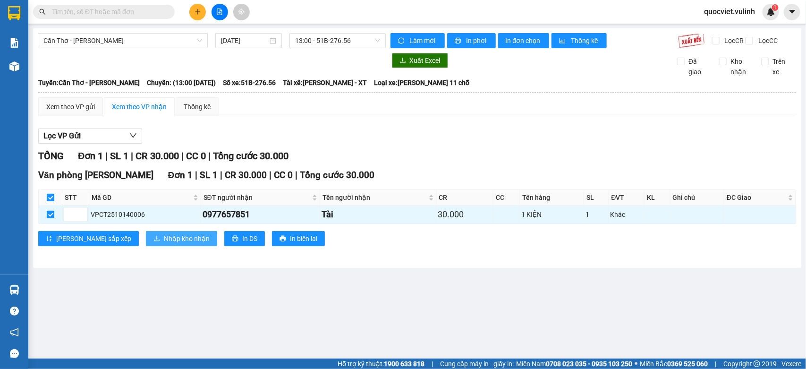
click at [164, 244] on span "Nhập kho nhận" at bounding box center [187, 238] width 46 height 10
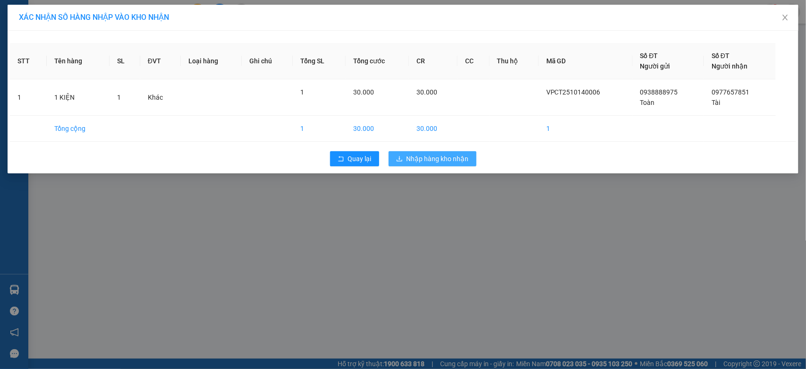
click at [435, 162] on span "Nhập hàng kho nhận" at bounding box center [437, 158] width 62 height 10
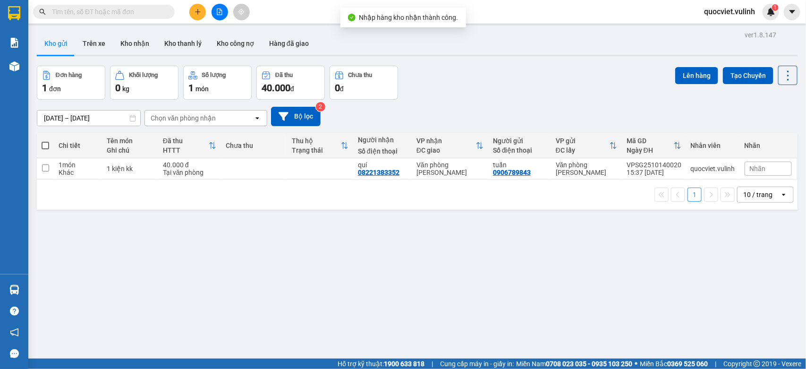
click at [675, 242] on div "ver 1.8.147 Kho gửi Trên xe Kho nhận Kho thanh lý Kho công nợ Hàng đã giao Đơn …" at bounding box center [417, 212] width 768 height 369
